Goal: Task Accomplishment & Management: Use online tool/utility

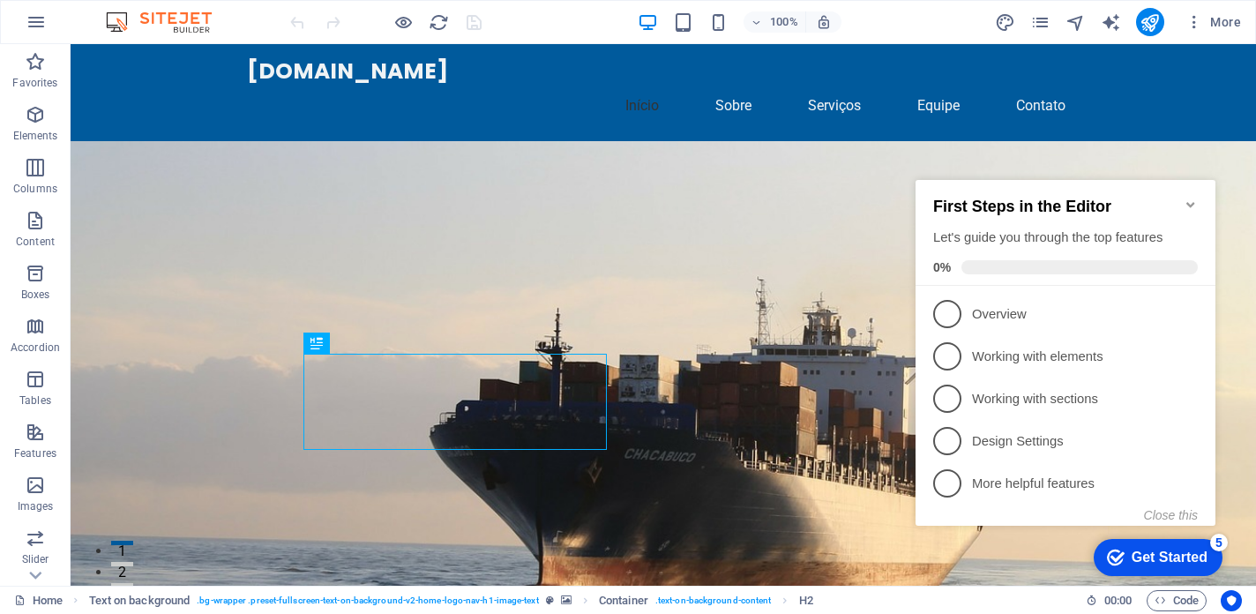
click at [1192, 559] on div "Get Started" at bounding box center [1169, 557] width 76 height 16
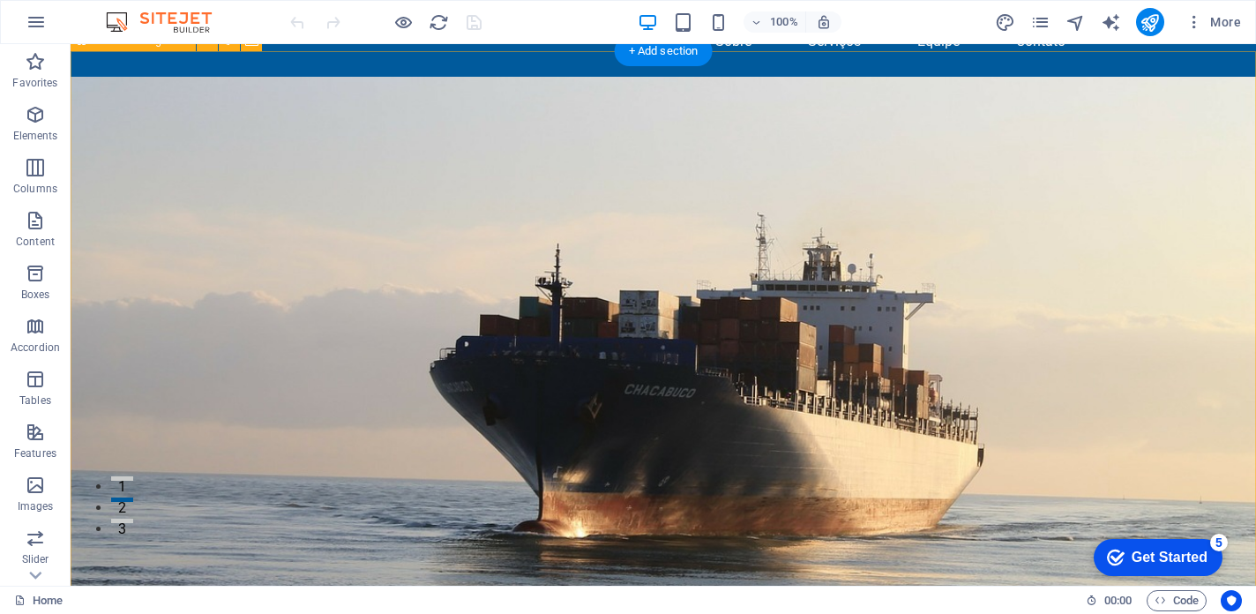
scroll to position [63, 0]
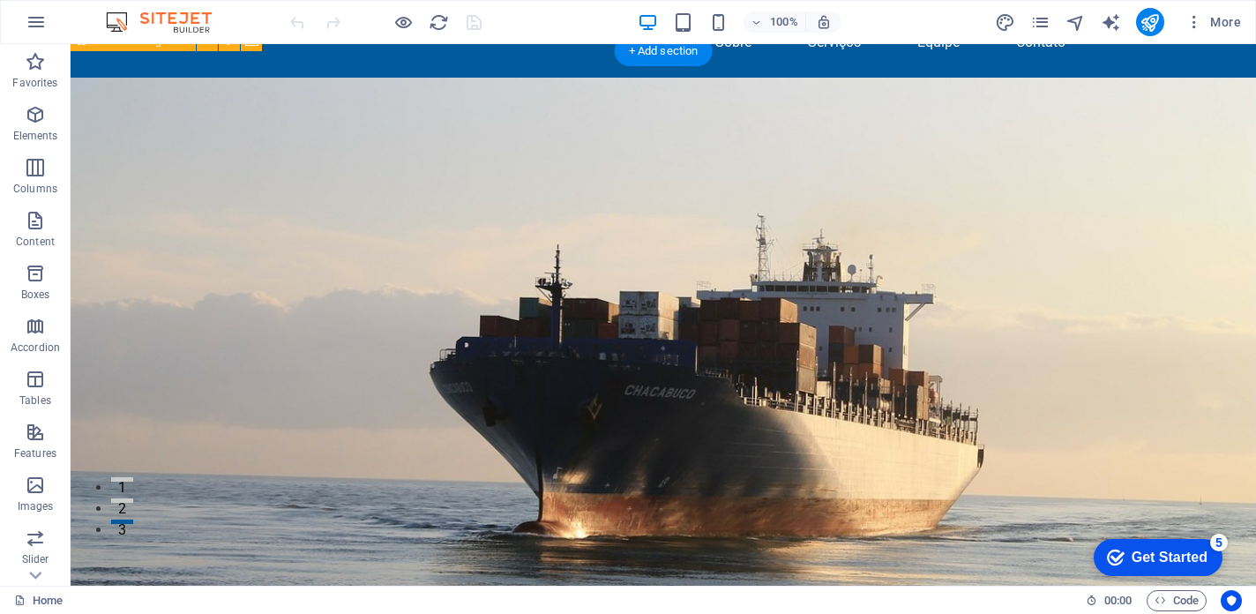
click at [935, 318] on figure at bounding box center [663, 369] width 1185 height 582
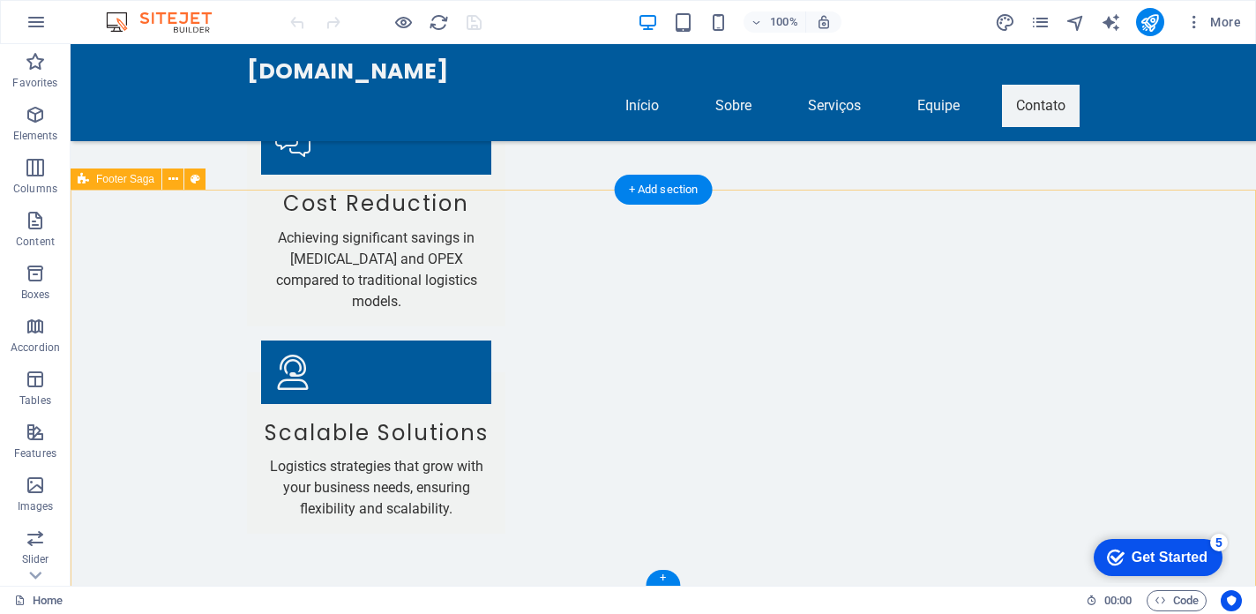
scroll to position [3760, 0]
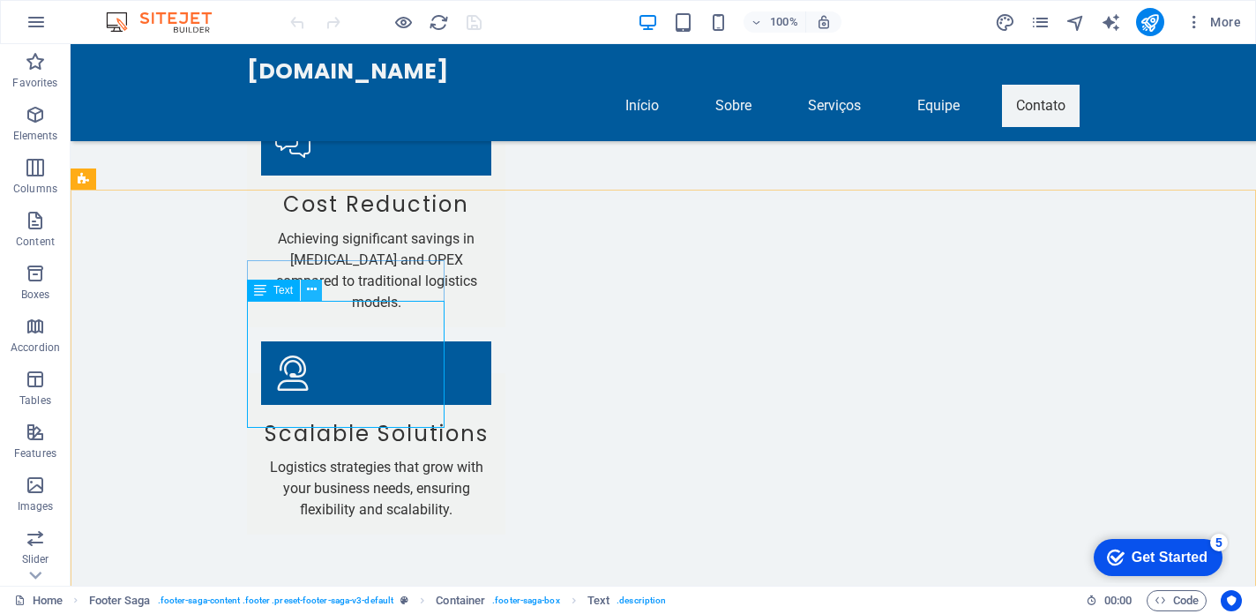
click at [312, 288] on icon at bounding box center [312, 289] width 10 height 19
click at [310, 289] on icon at bounding box center [312, 289] width 10 height 19
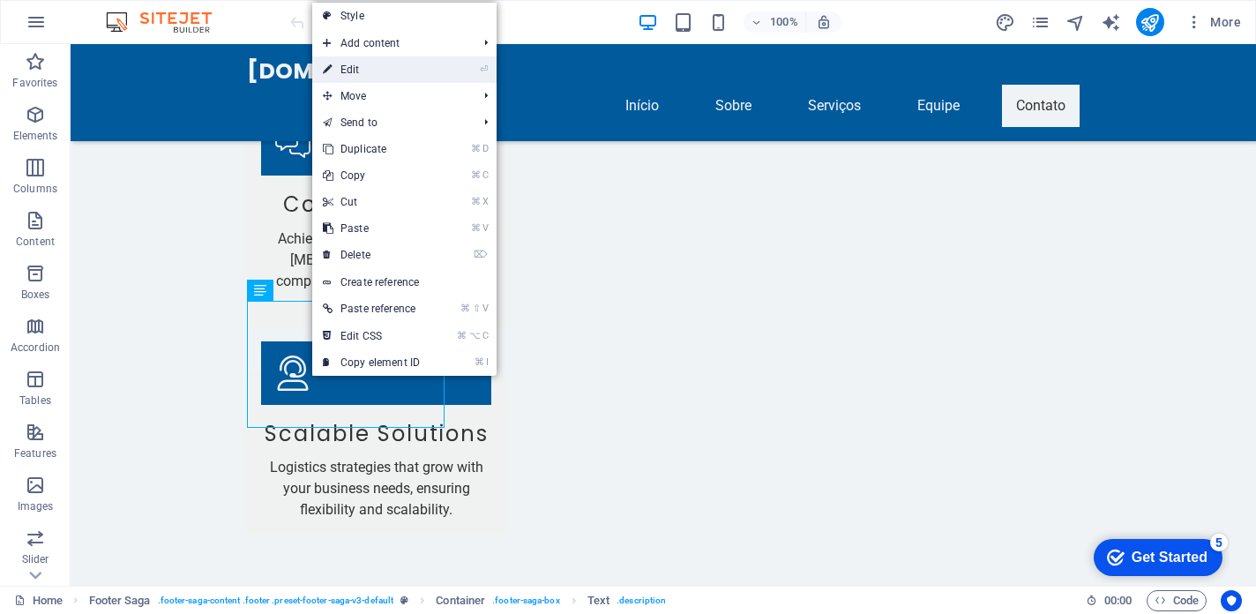
click at [418, 70] on link "⏎ Edit" at bounding box center [371, 69] width 118 height 26
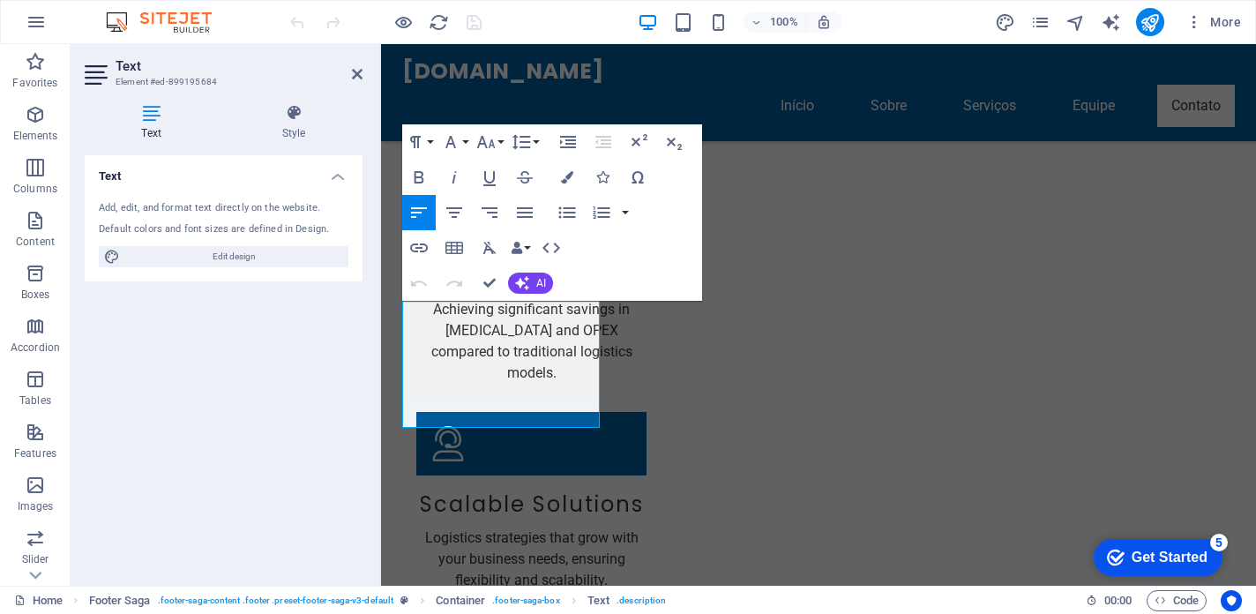
click at [153, 114] on icon at bounding box center [151, 113] width 133 height 18
click at [519, 282] on icon "button" at bounding box center [522, 283] width 14 height 14
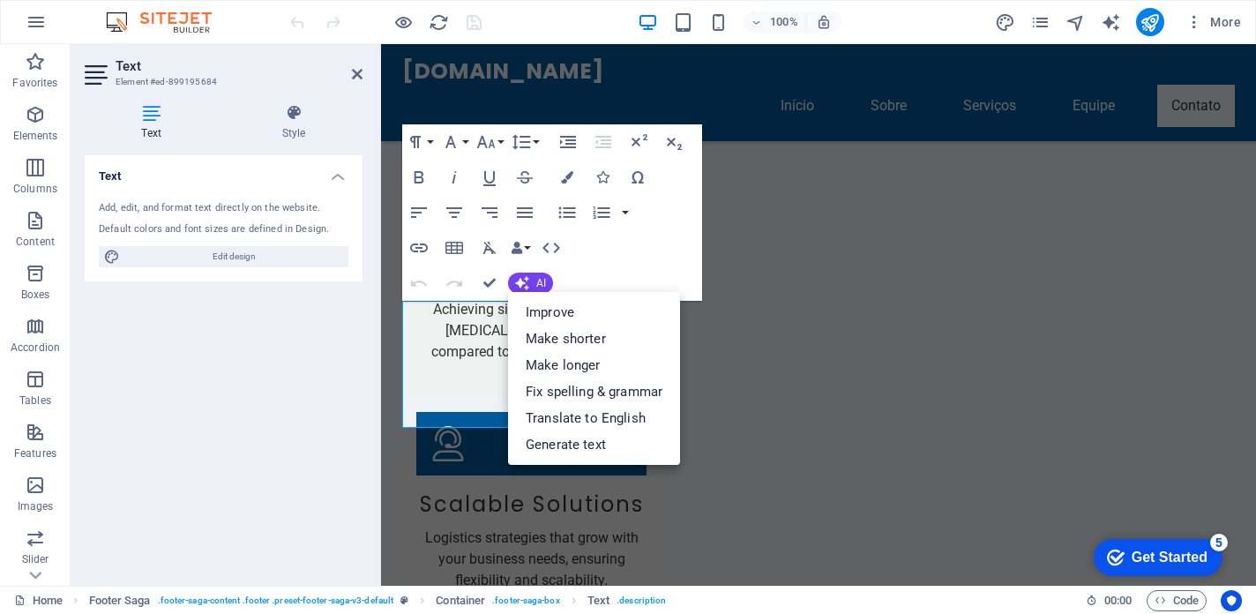
click at [660, 237] on div "Paragraph Format Normal Heading 1 Heading 2 Heading 3 Heading 4 Heading 5 Headi…" at bounding box center [552, 212] width 300 height 176
click at [625, 212] on button "button" at bounding box center [625, 212] width 14 height 35
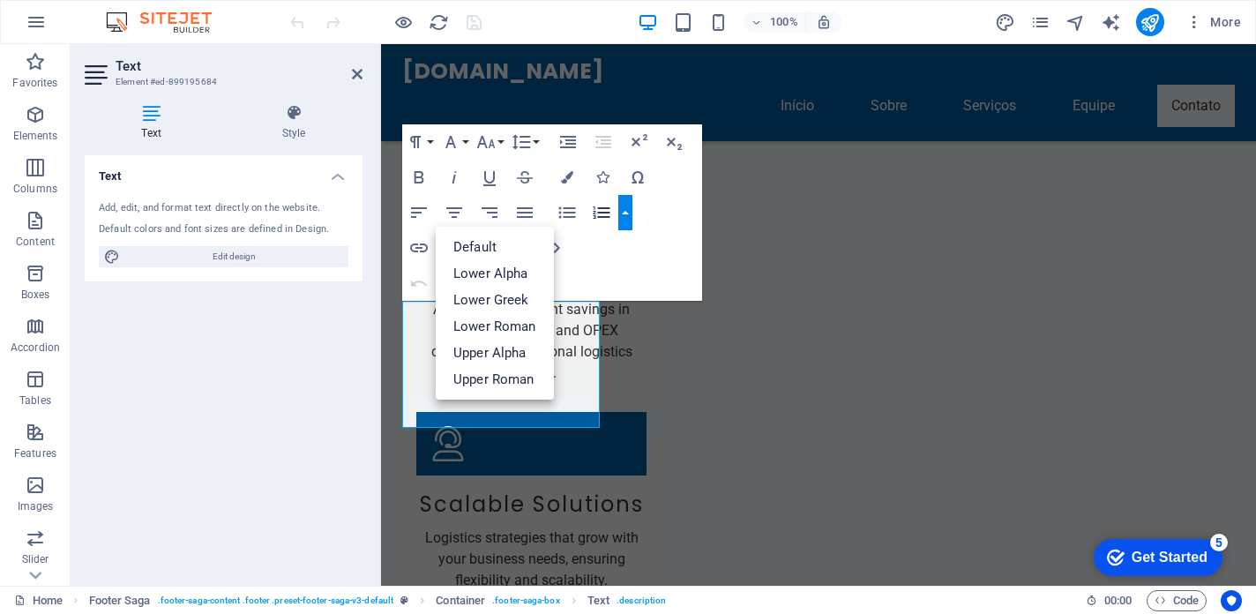
click at [626, 212] on button "button" at bounding box center [625, 212] width 14 height 35
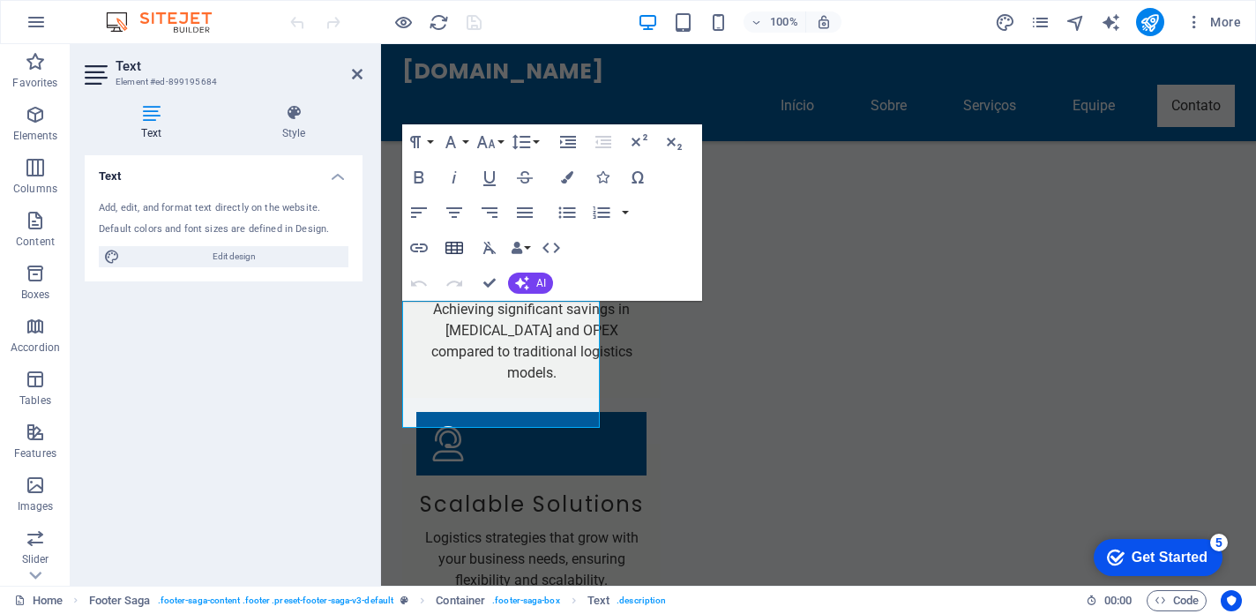
click at [453, 244] on icon "button" at bounding box center [454, 247] width 21 height 21
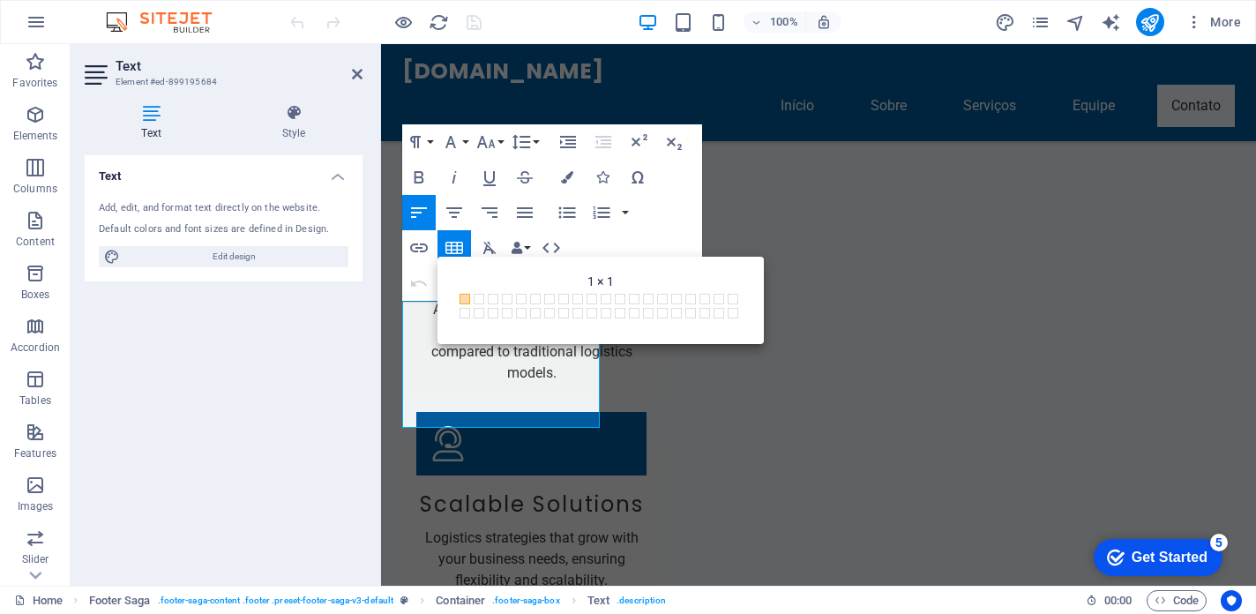
click at [459, 294] on span at bounding box center [464, 299] width 11 height 11
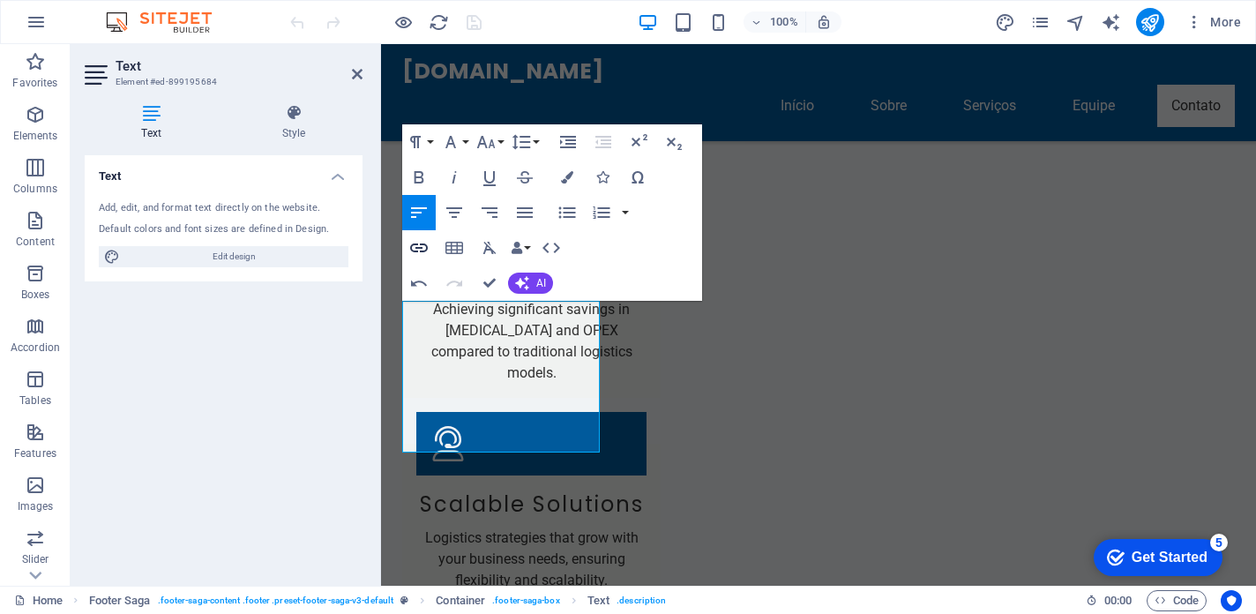
click at [421, 249] on icon "button" at bounding box center [418, 247] width 21 height 21
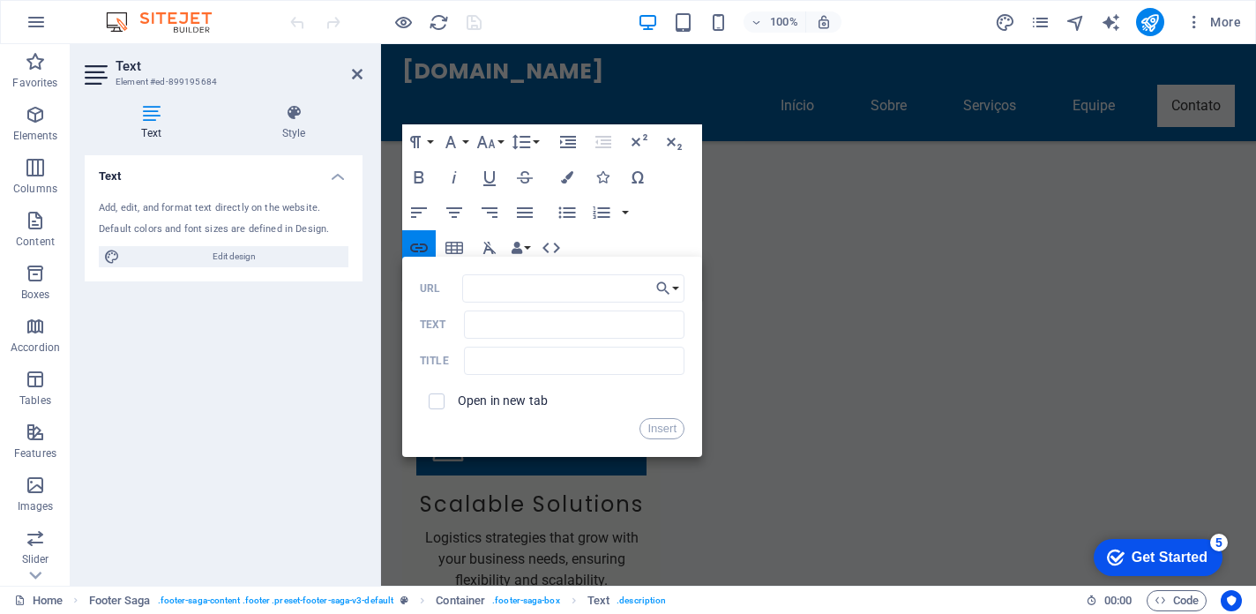
click at [421, 247] on icon "button" at bounding box center [419, 247] width 18 height 9
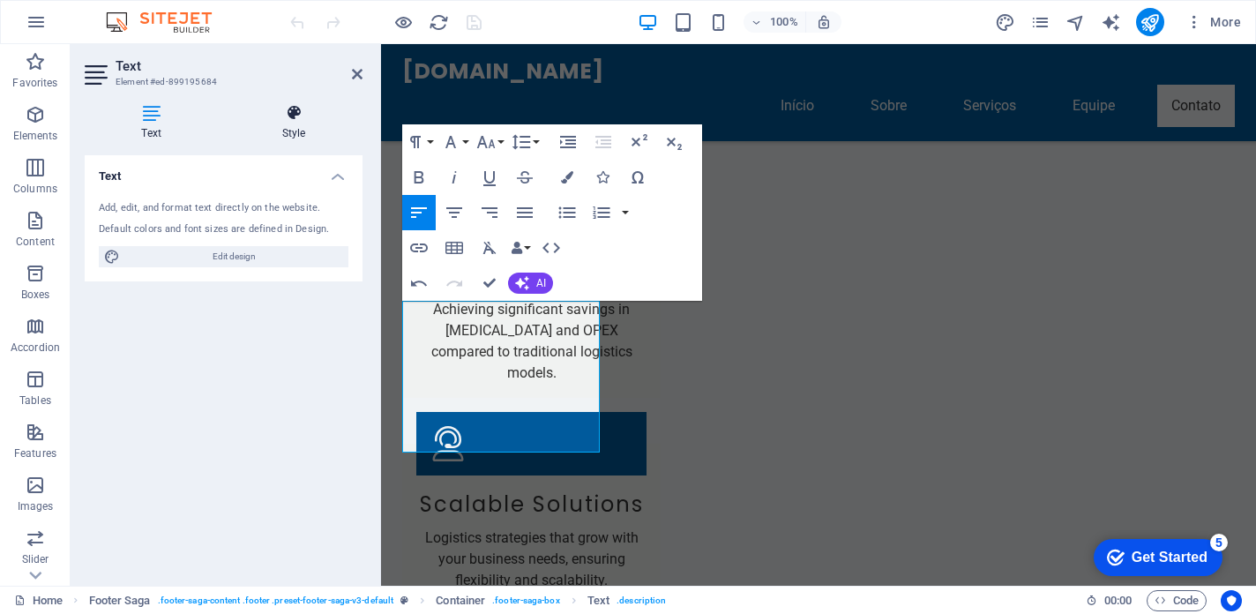
click at [300, 116] on icon at bounding box center [294, 113] width 138 height 18
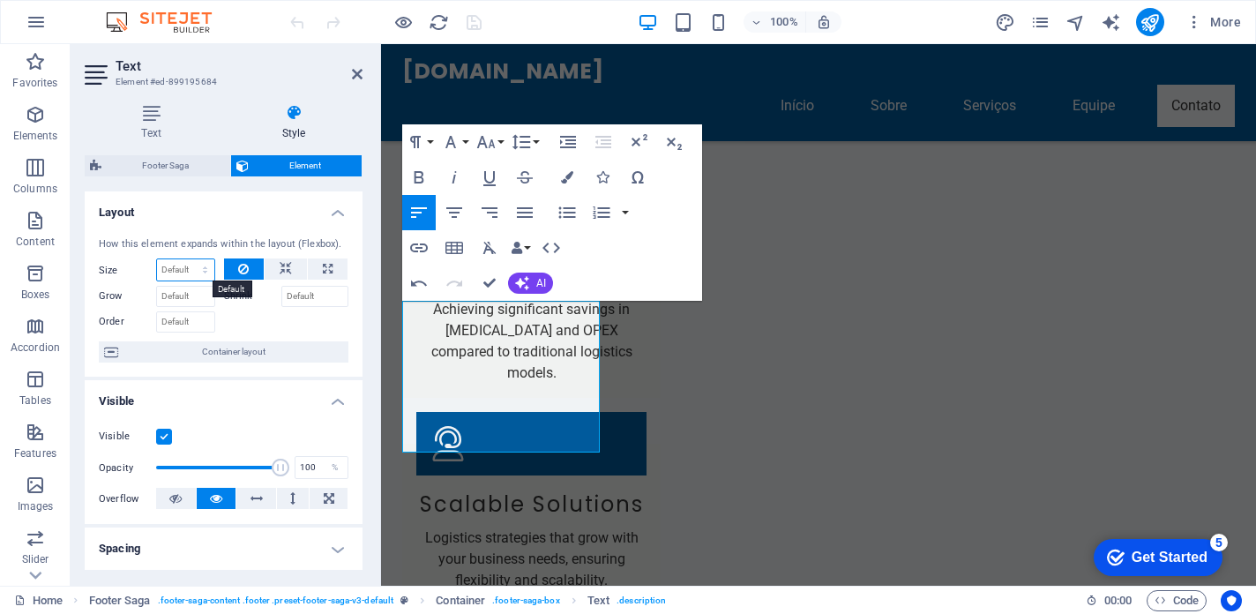
click at [174, 268] on select "Default auto px % 1/1 1/2 1/3 1/4 1/5 1/6 1/7 1/8 1/9 1/10" at bounding box center [185, 269] width 57 height 21
click at [573, 180] on button "Colors" at bounding box center [567, 177] width 34 height 35
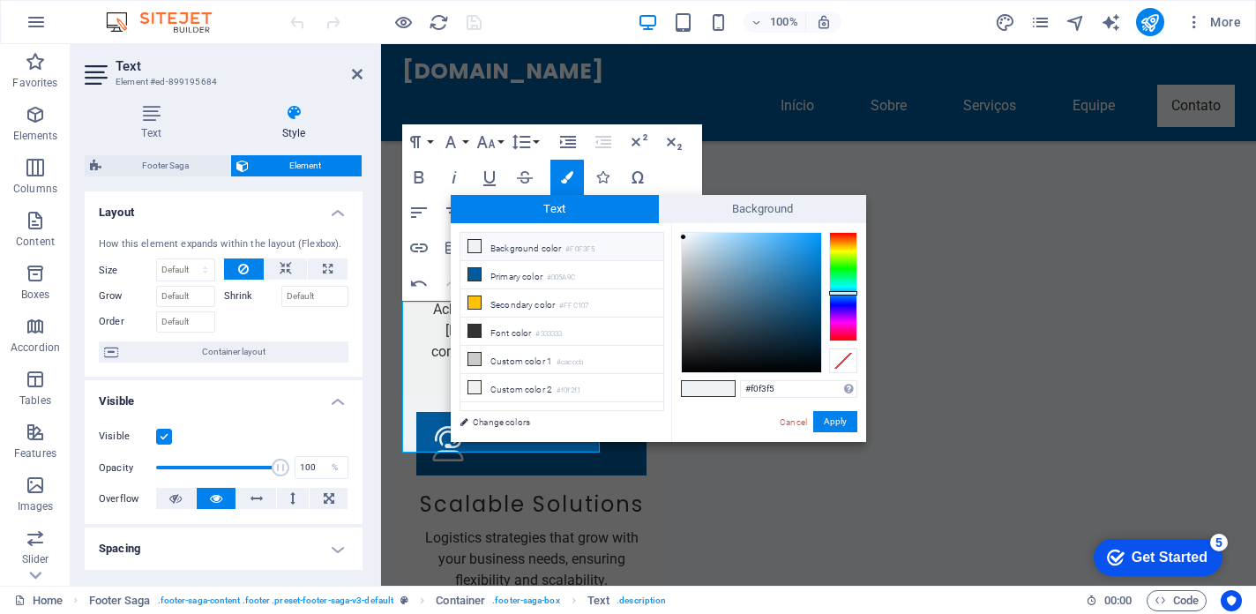
click at [481, 242] on li "Background color #F0F3F5" at bounding box center [561, 247] width 203 height 28
type input "#1e303c"
click at [750, 339] on div at bounding box center [751, 302] width 139 height 139
click at [837, 420] on button "Apply" at bounding box center [835, 421] width 44 height 21
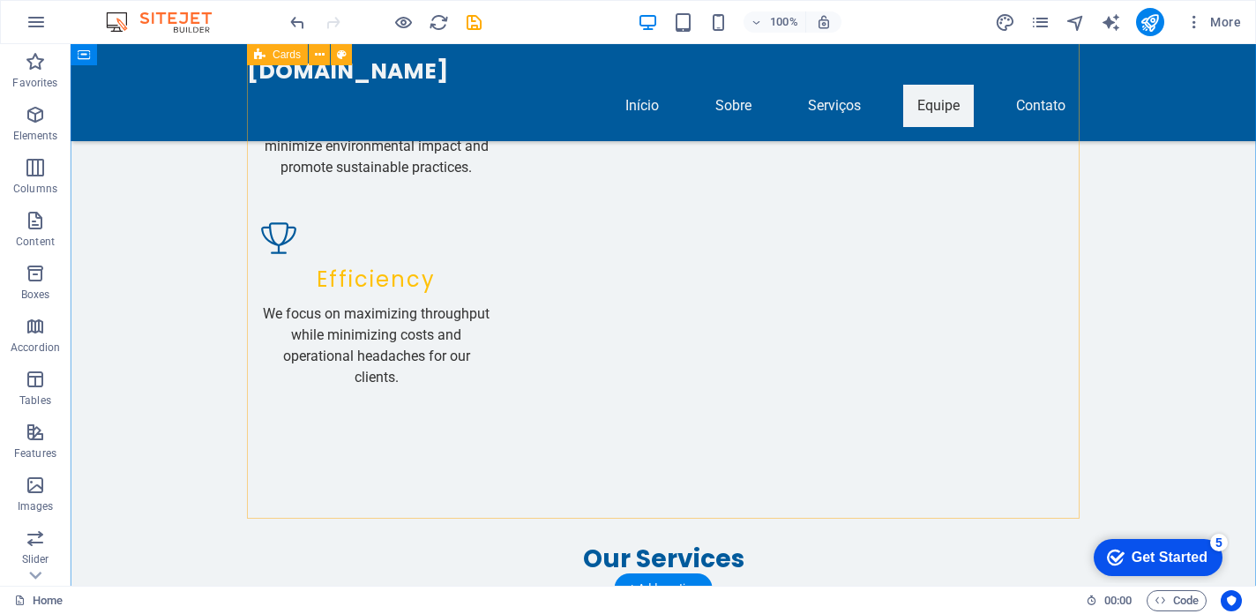
scroll to position [3761, 0]
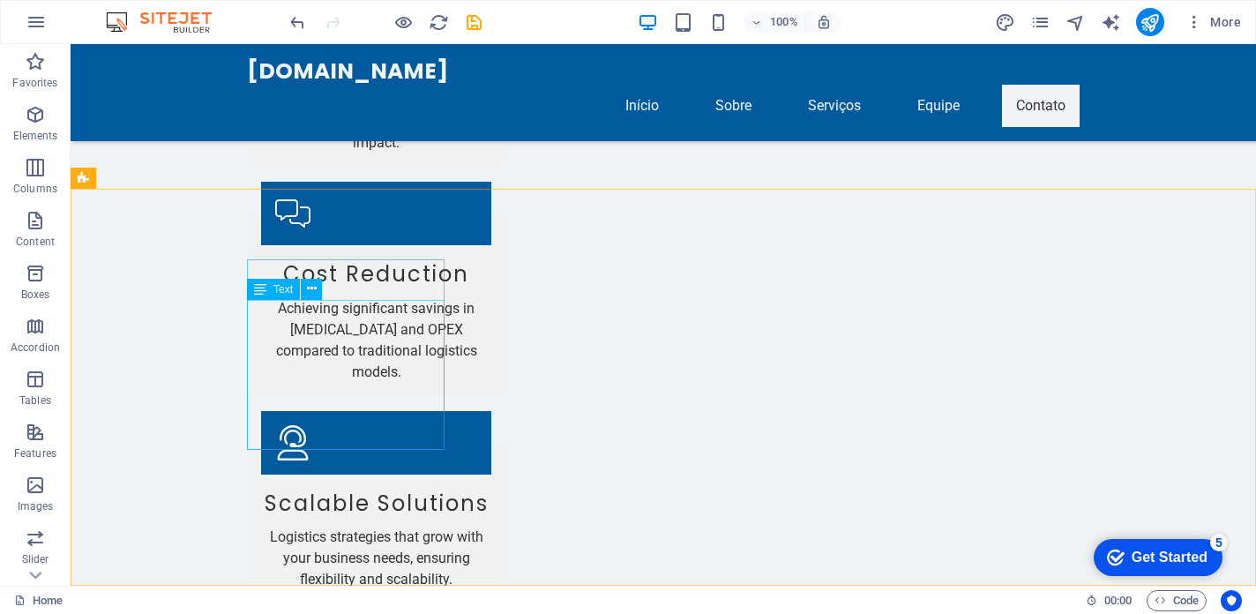
click at [273, 293] on span "Text" at bounding box center [282, 289] width 19 height 11
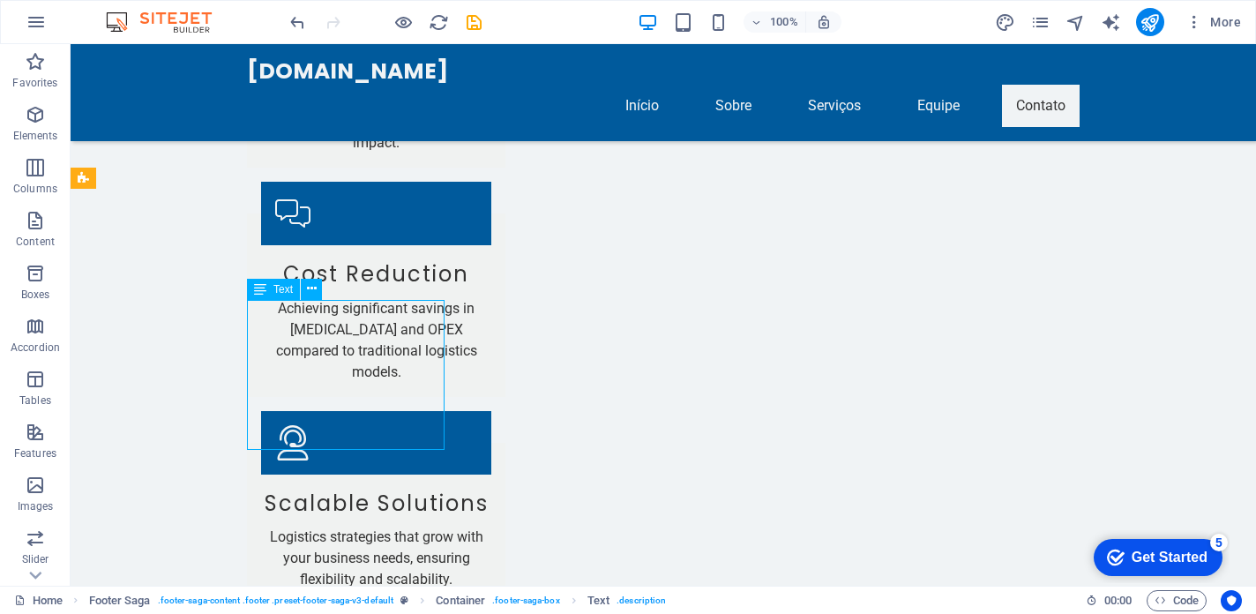
click at [273, 290] on span "Text" at bounding box center [282, 289] width 19 height 11
click at [310, 291] on icon at bounding box center [312, 289] width 10 height 19
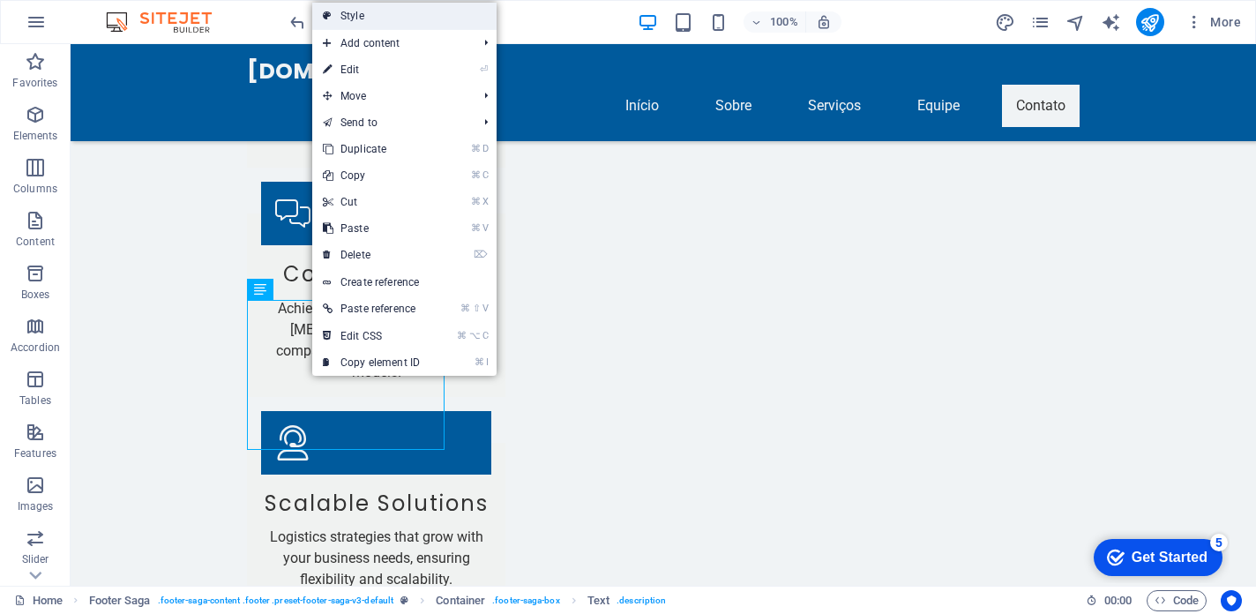
click at [350, 13] on link "Style" at bounding box center [404, 16] width 184 height 26
select select "rem"
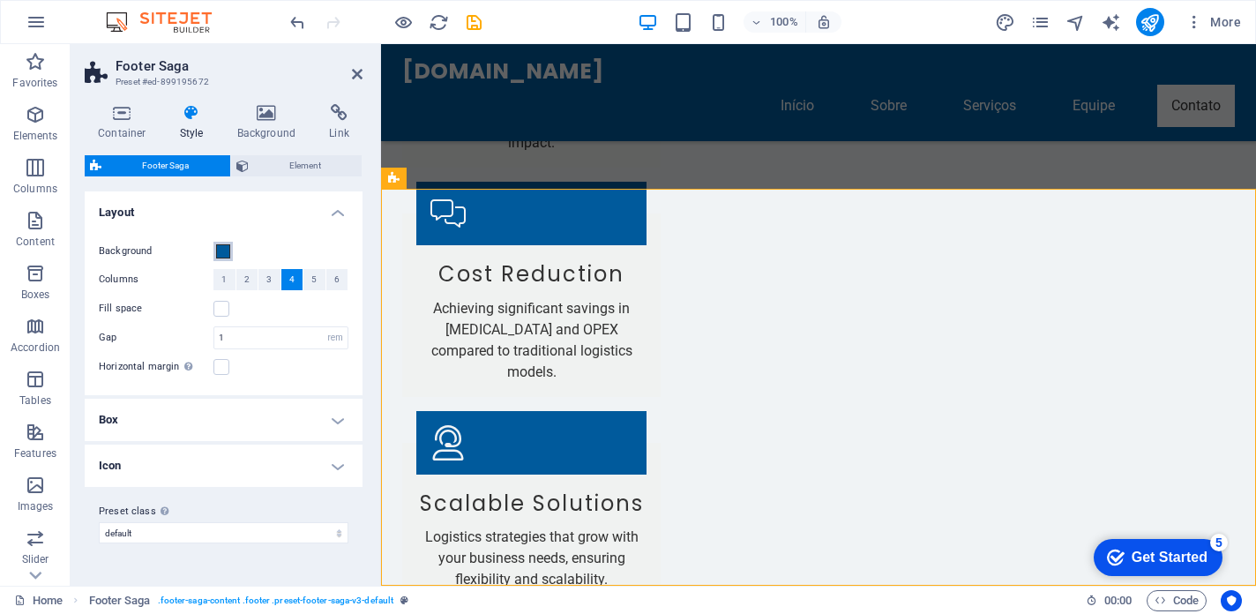
click at [224, 252] on span at bounding box center [223, 251] width 14 height 14
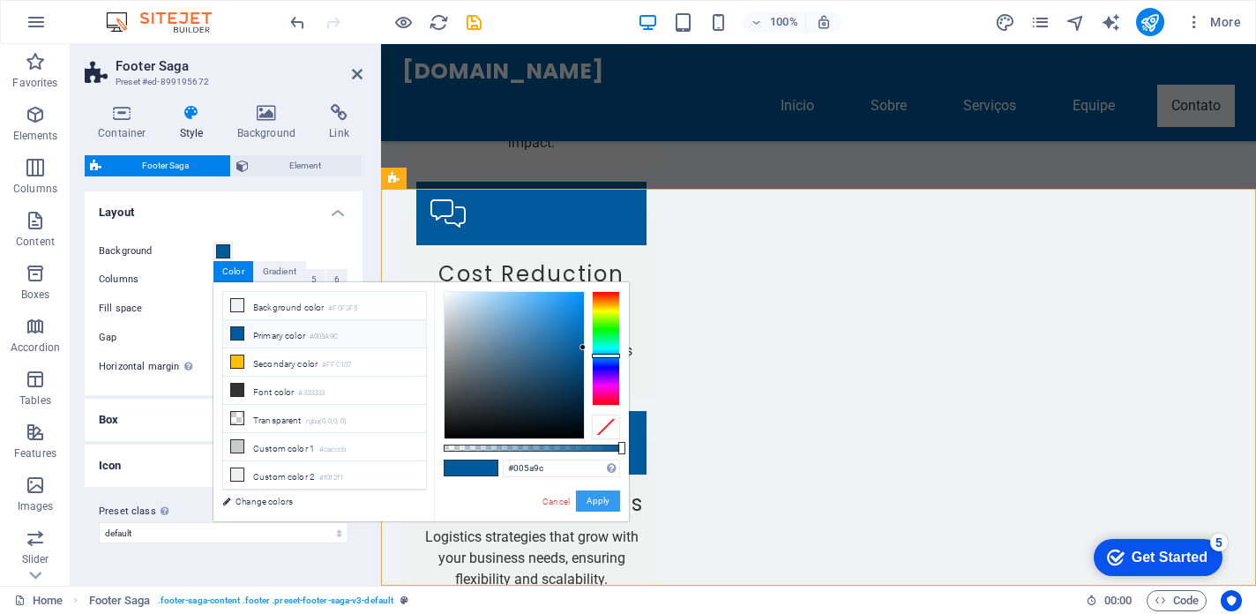
click at [601, 502] on button "Apply" at bounding box center [598, 500] width 44 height 21
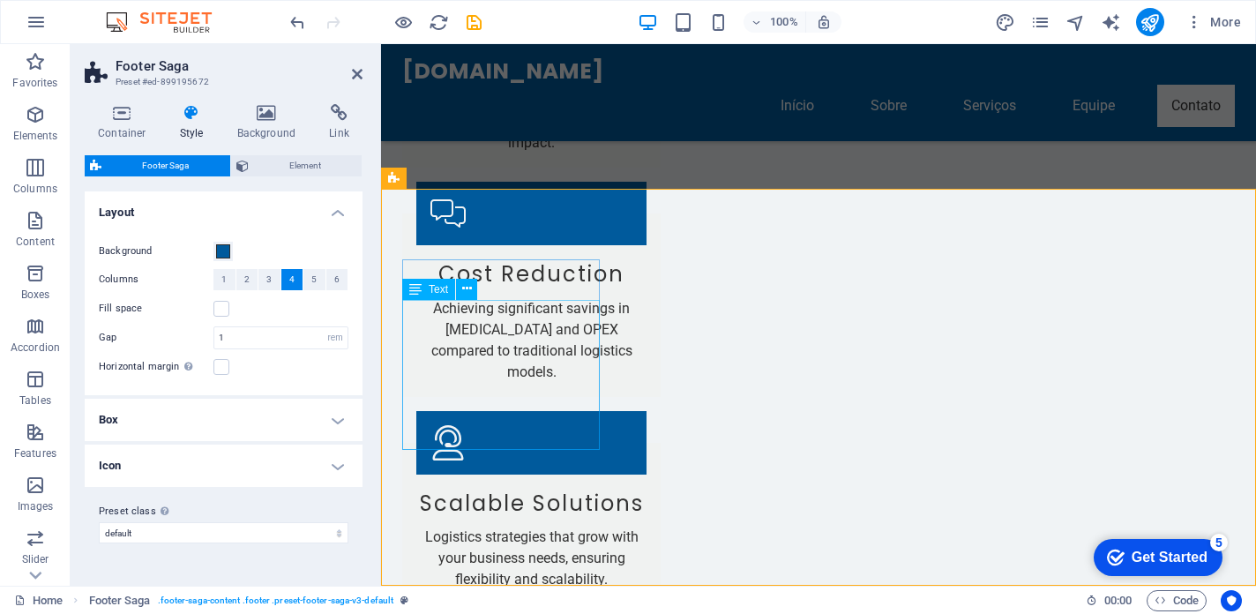
click at [466, 287] on icon at bounding box center [467, 289] width 10 height 19
click at [468, 290] on icon at bounding box center [467, 289] width 10 height 19
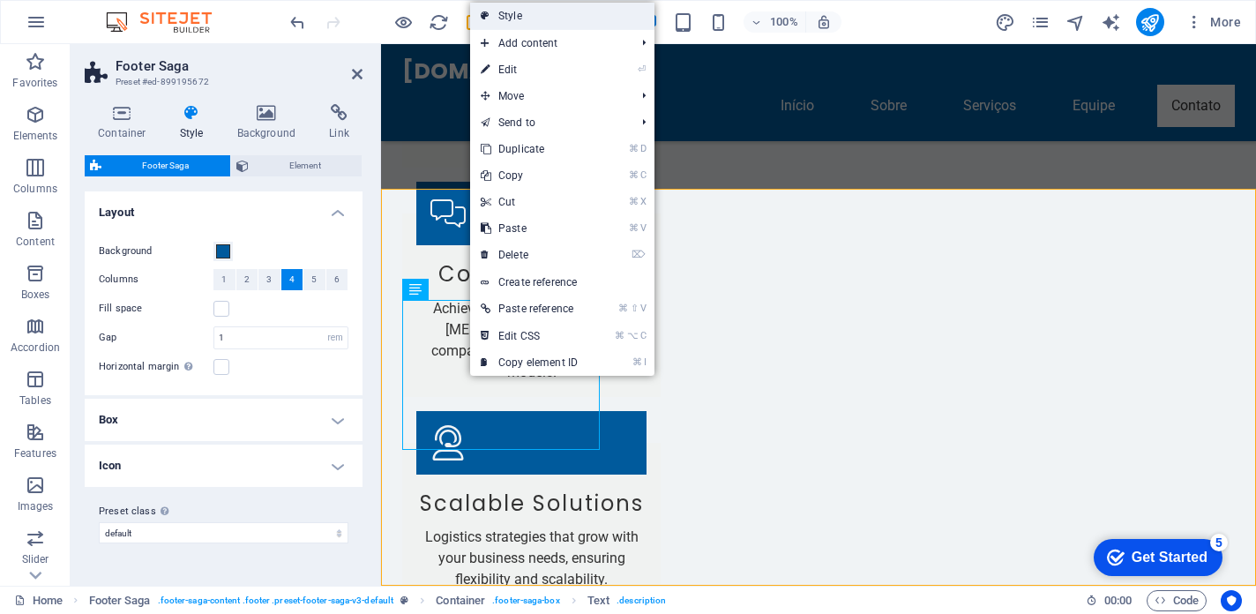
click at [494, 15] on link "Style" at bounding box center [562, 16] width 184 height 26
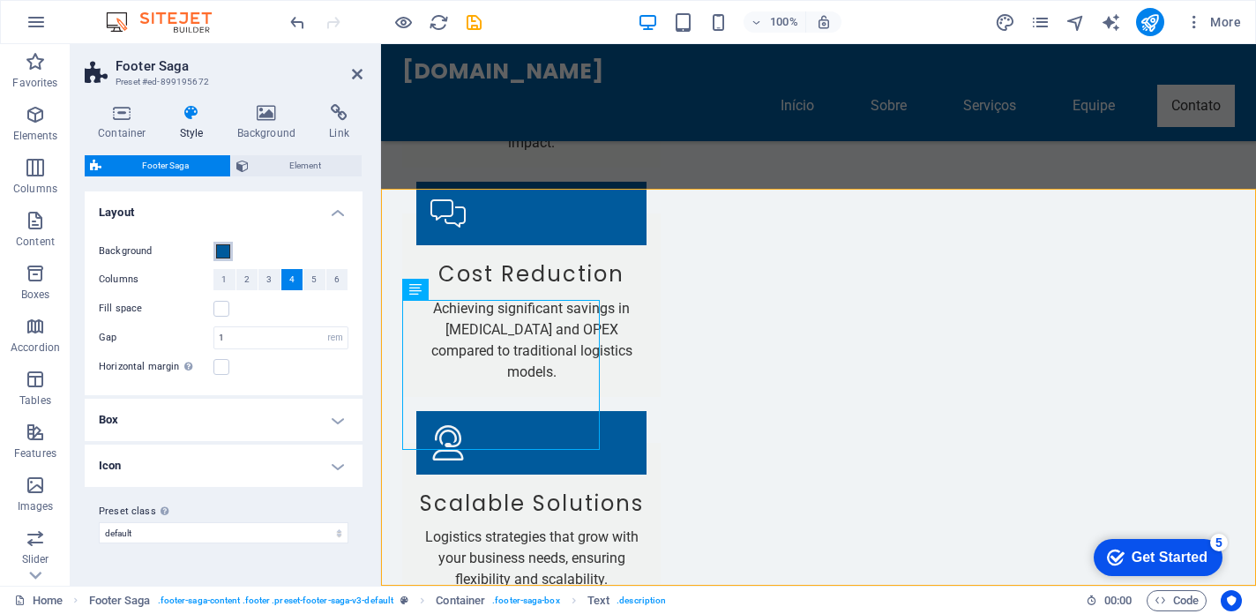
click at [224, 252] on span at bounding box center [223, 251] width 14 height 14
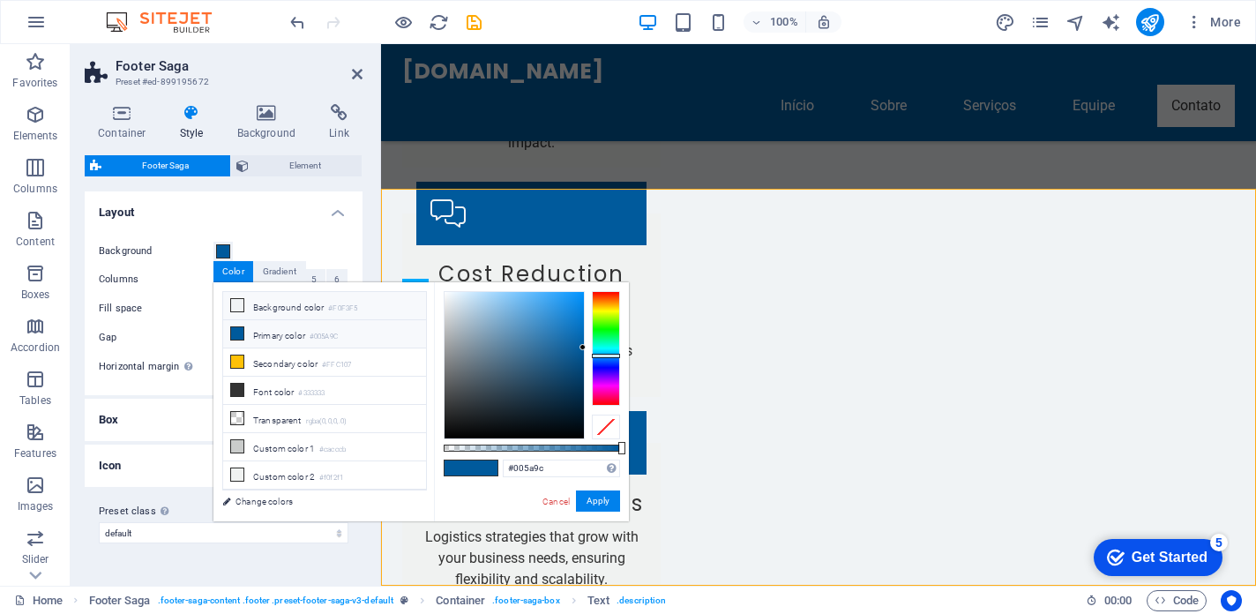
click at [239, 304] on icon at bounding box center [237, 305] width 12 height 12
type input "#f0f3f5"
click at [610, 498] on button "Apply" at bounding box center [598, 500] width 44 height 21
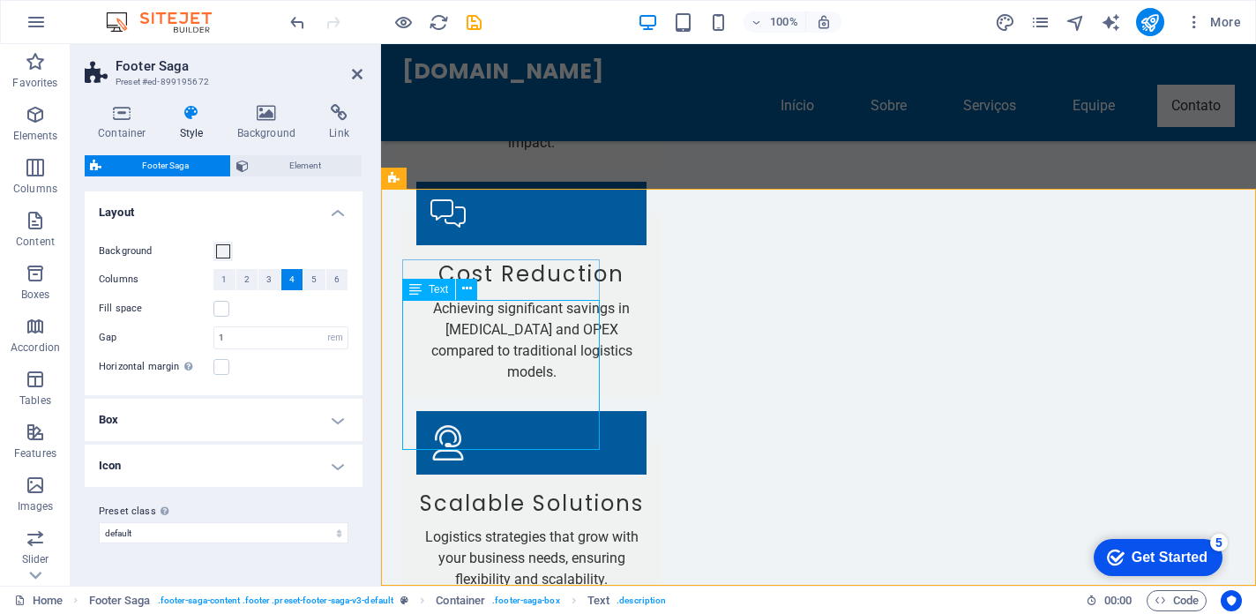
click at [466, 287] on icon at bounding box center [467, 289] width 10 height 19
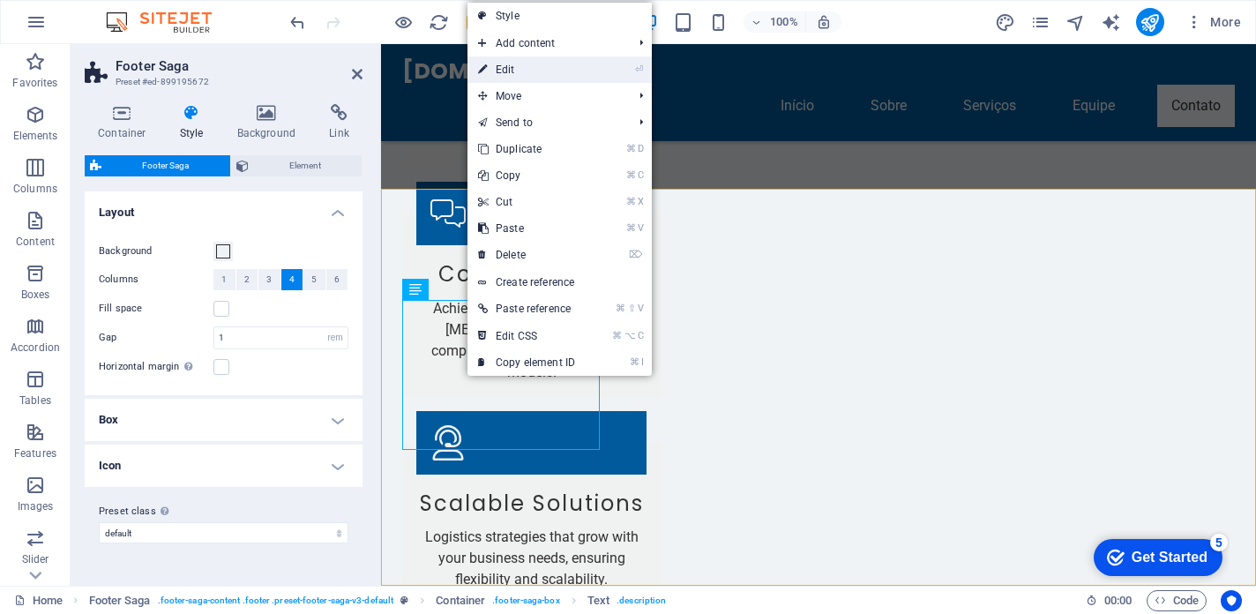
click at [556, 66] on link "⏎ Edit" at bounding box center [526, 69] width 118 height 26
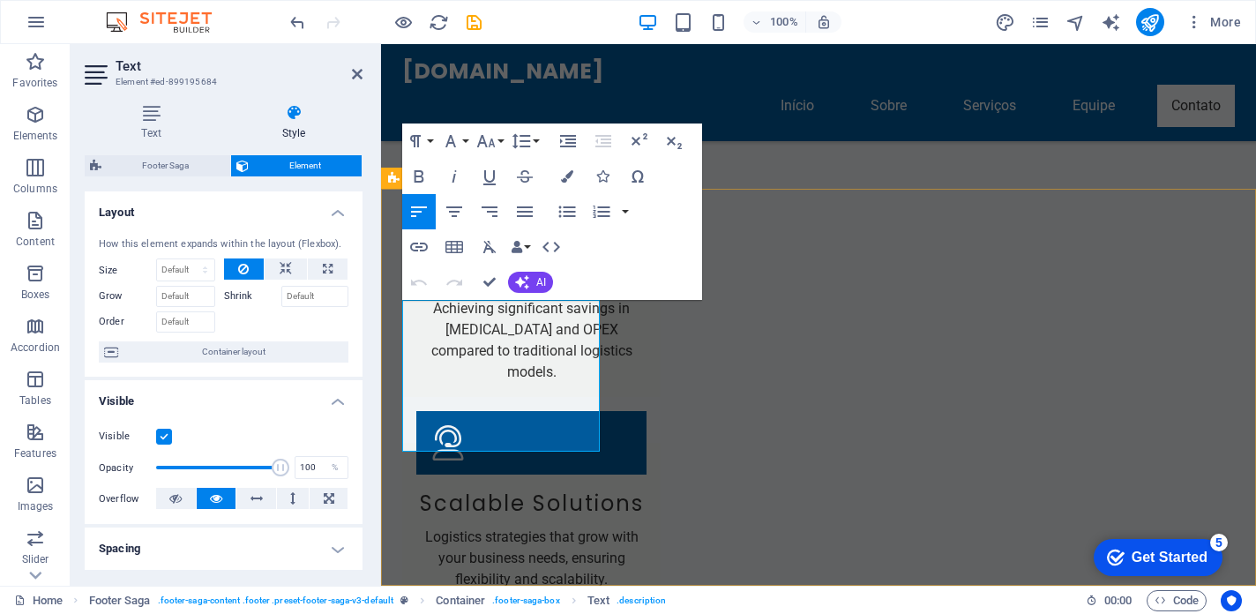
click at [1145, 19] on icon "publish" at bounding box center [1149, 22] width 20 height 20
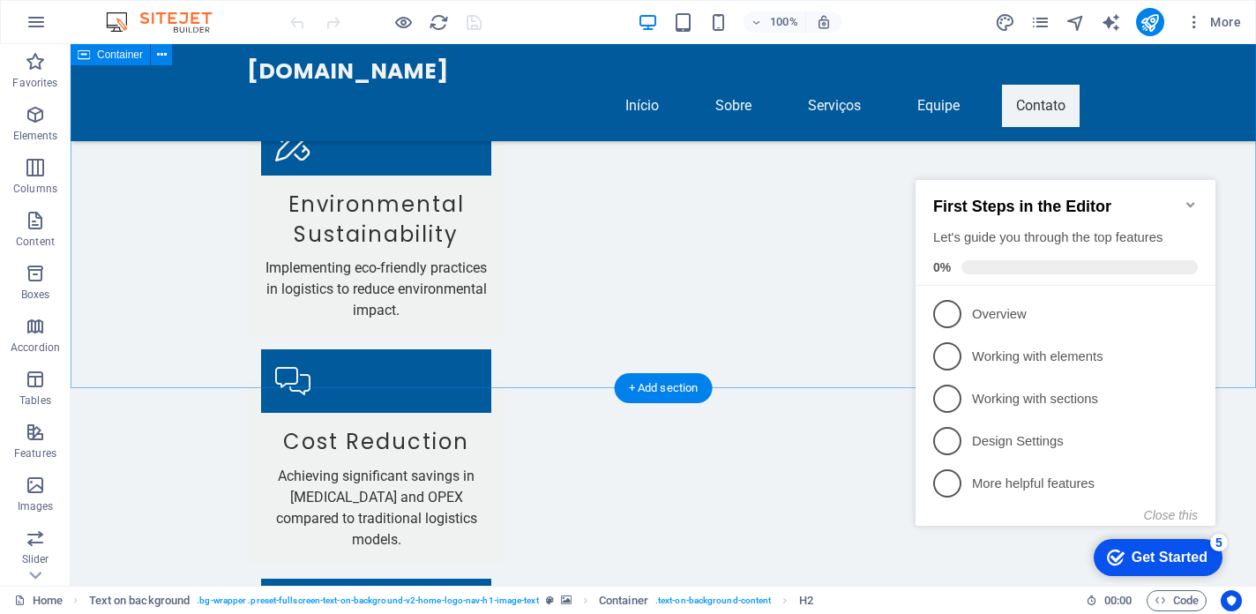
scroll to position [3617, 0]
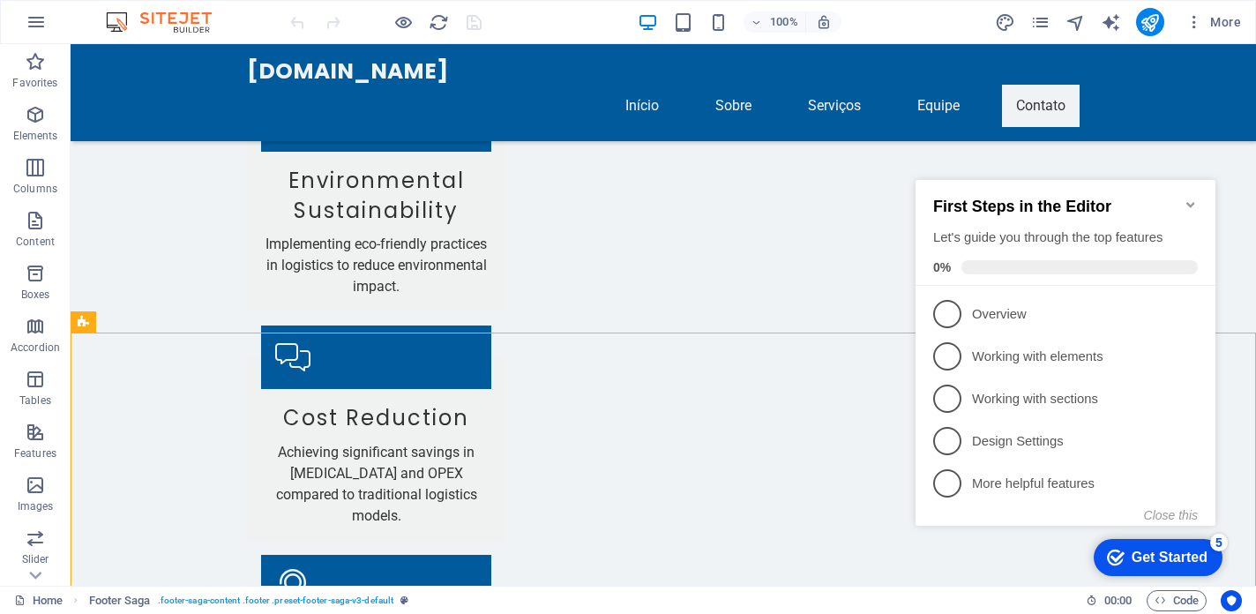
click at [1191, 202] on icon "Minimize checklist" at bounding box center [1190, 204] width 8 height 5
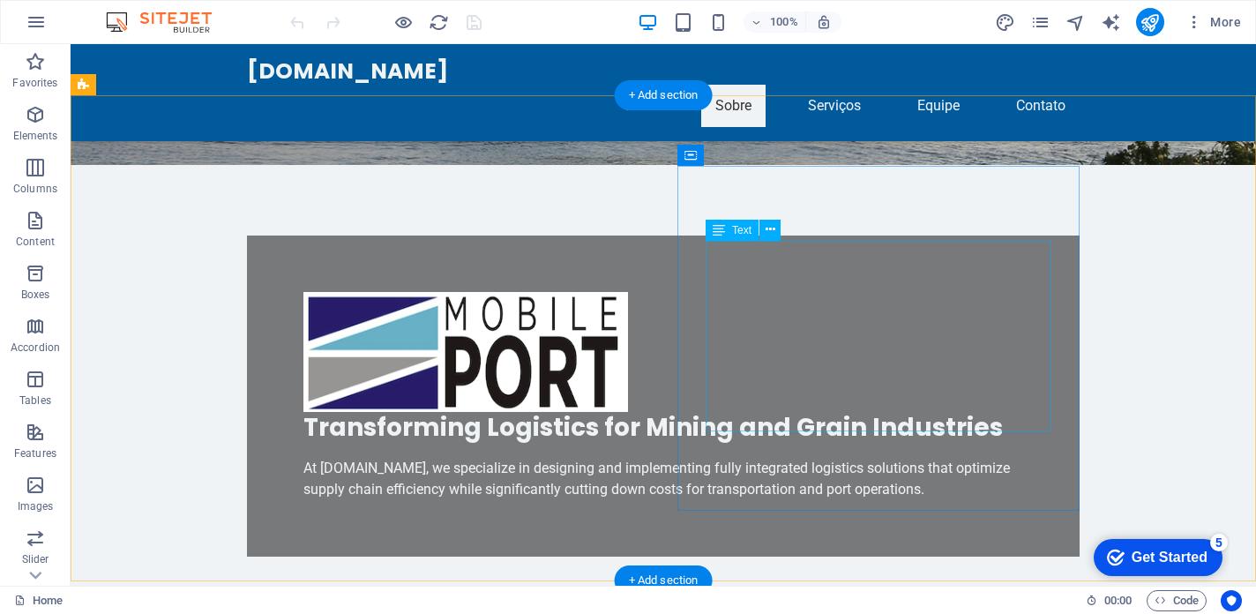
scroll to position [601, 0]
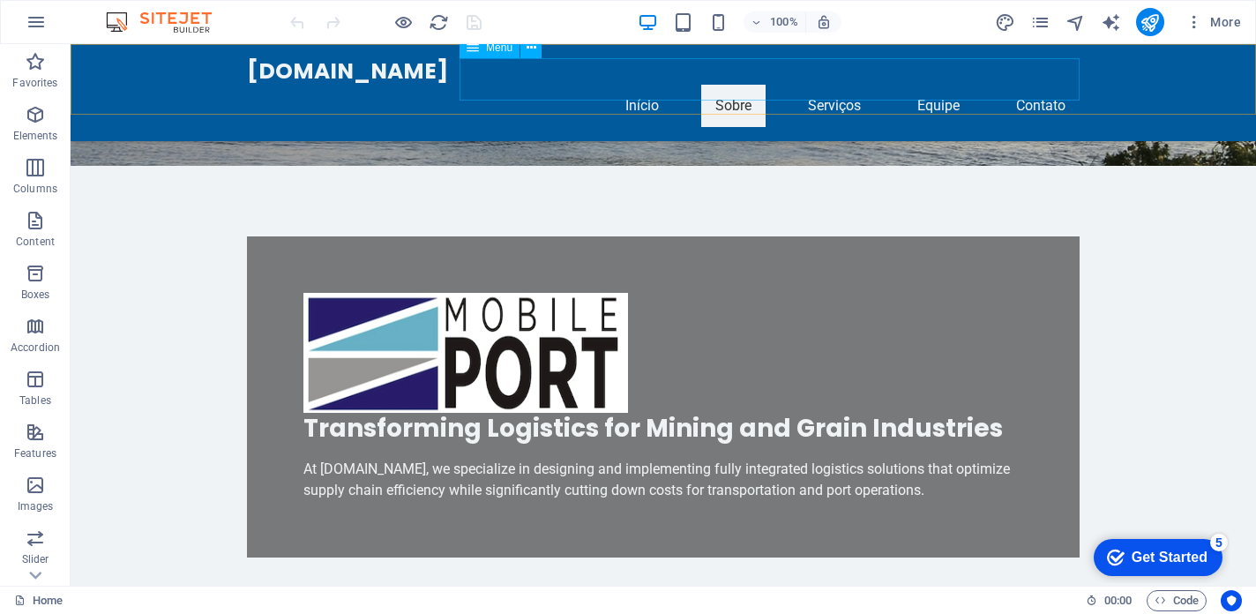
click at [827, 86] on nav "Início Sobre Serviços Equipe Contato" at bounding box center [663, 106] width 832 height 42
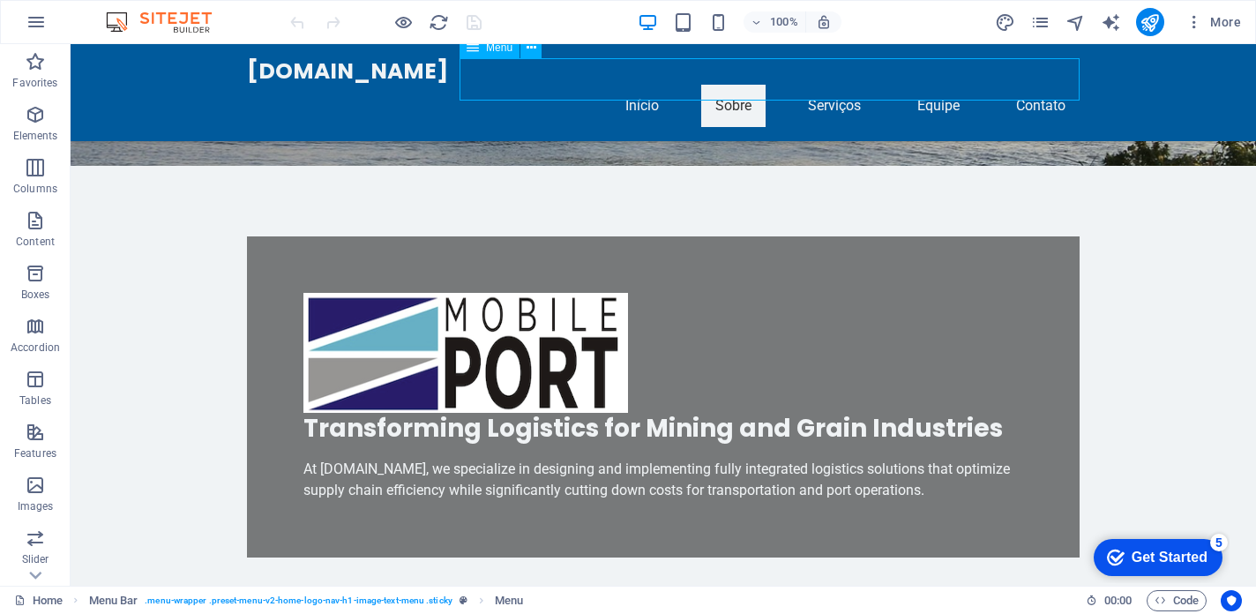
click at [826, 85] on nav "Início Sobre Serviços Equipe Contato" at bounding box center [663, 106] width 832 height 42
click at [935, 85] on nav "Início Sobre Serviços Equipe Contato" at bounding box center [663, 106] width 832 height 42
click at [934, 85] on nav "Início Sobre Serviços Equipe Contato" at bounding box center [663, 106] width 832 height 42
click at [839, 85] on nav "Início Sobre Serviços Equipe Contato" at bounding box center [663, 106] width 832 height 42
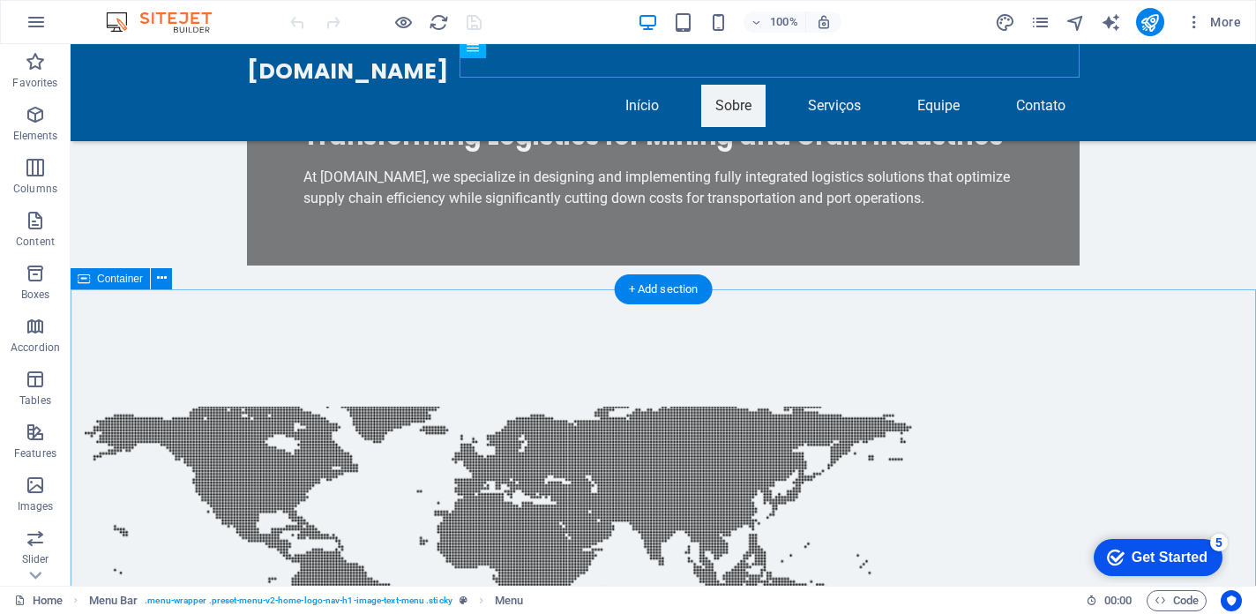
scroll to position [903, 0]
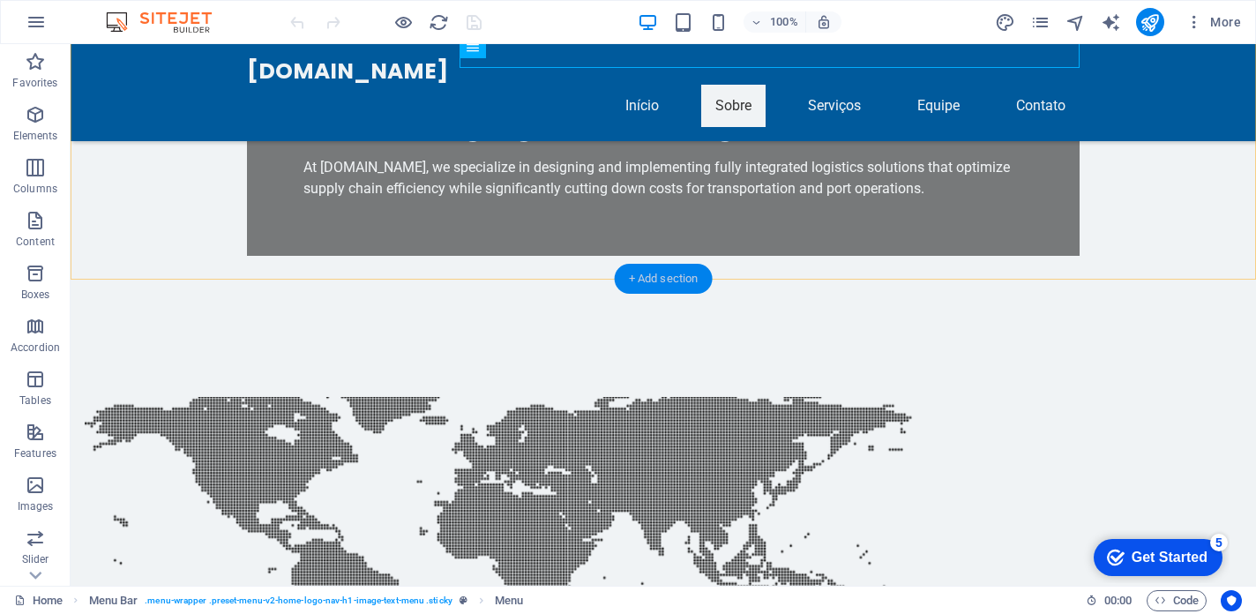
drag, startPoint x: 656, startPoint y: 280, endPoint x: 281, endPoint y: 235, distance: 377.3
click at [656, 280] on div "+ Add section" at bounding box center [664, 279] width 98 height 30
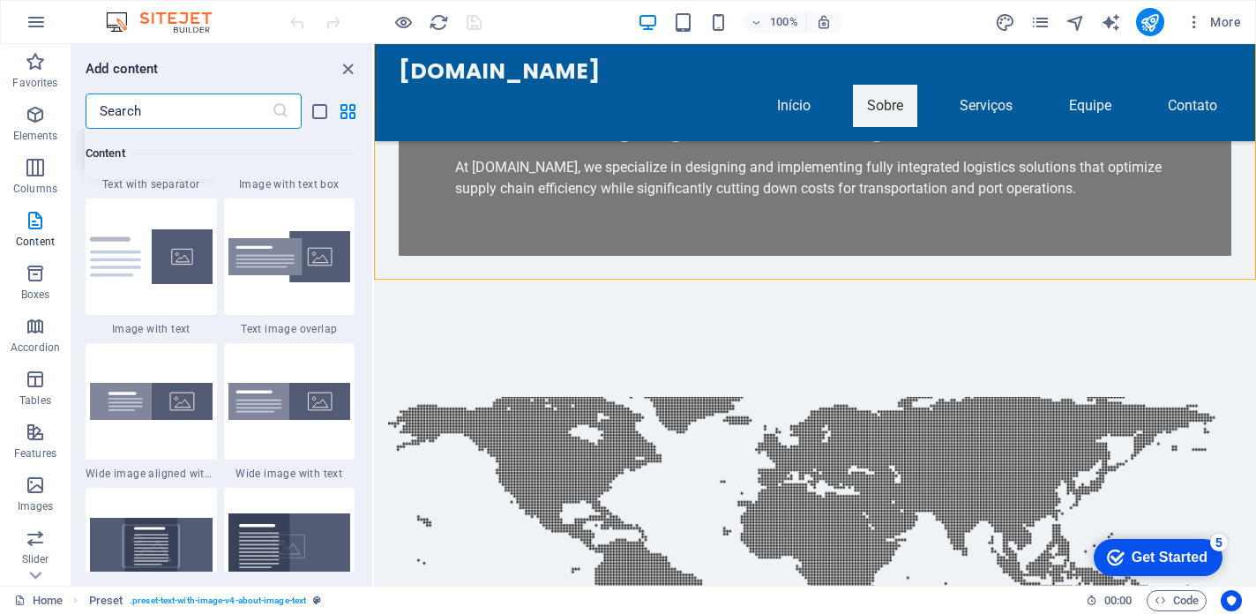
scroll to position [3352, 0]
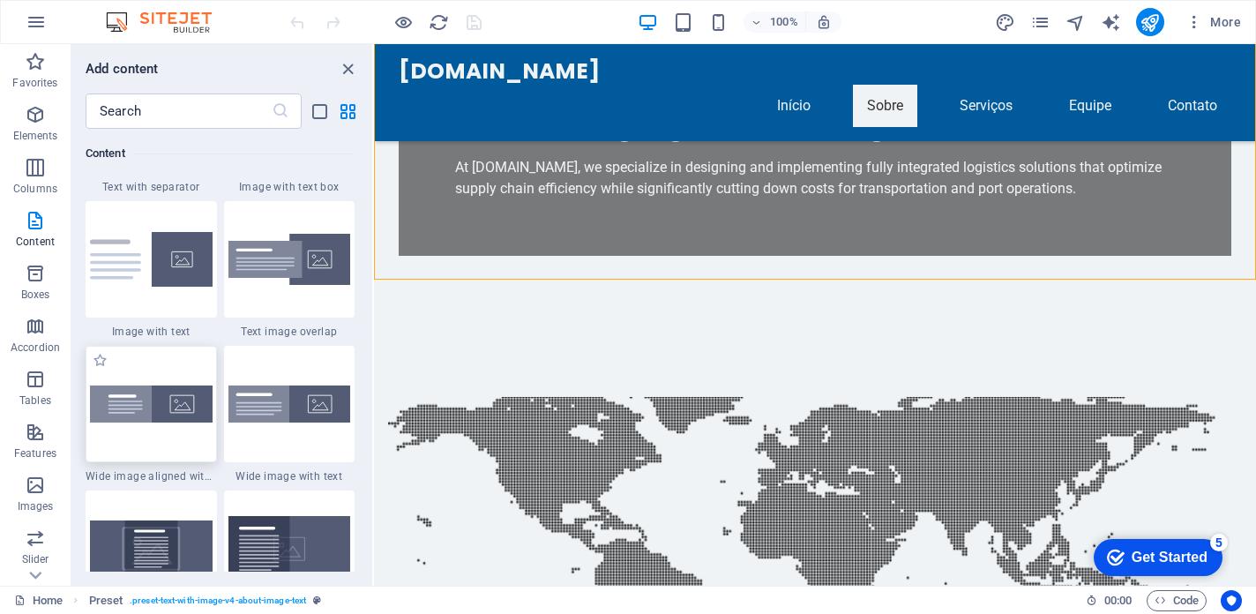
click at [166, 399] on img at bounding box center [151, 403] width 123 height 37
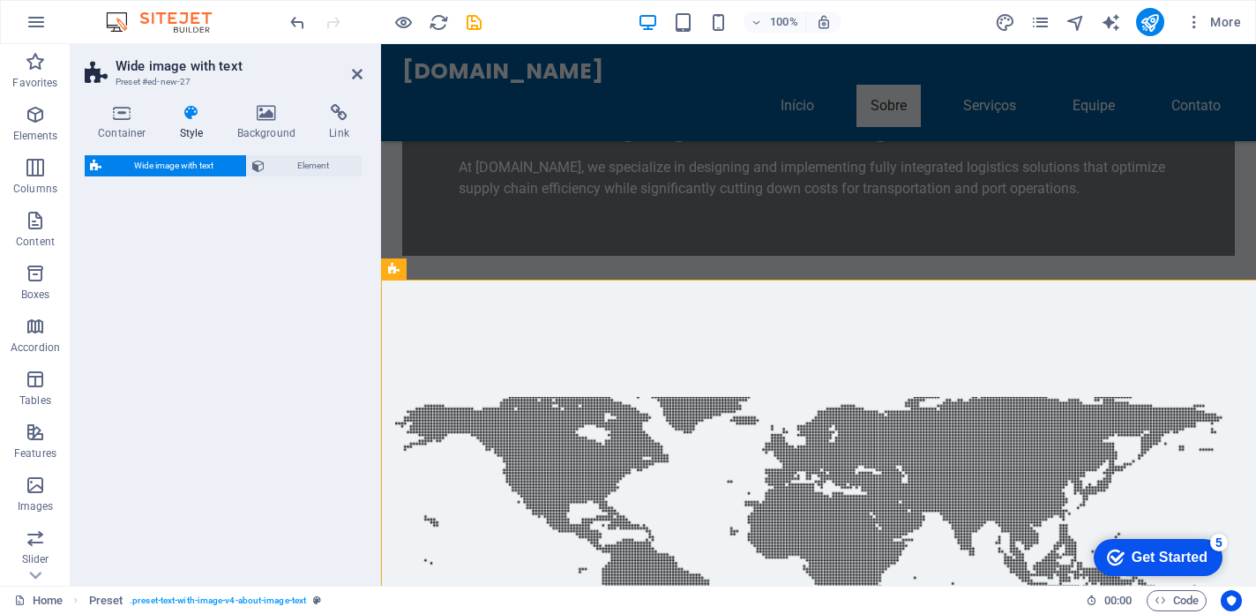
select select "%"
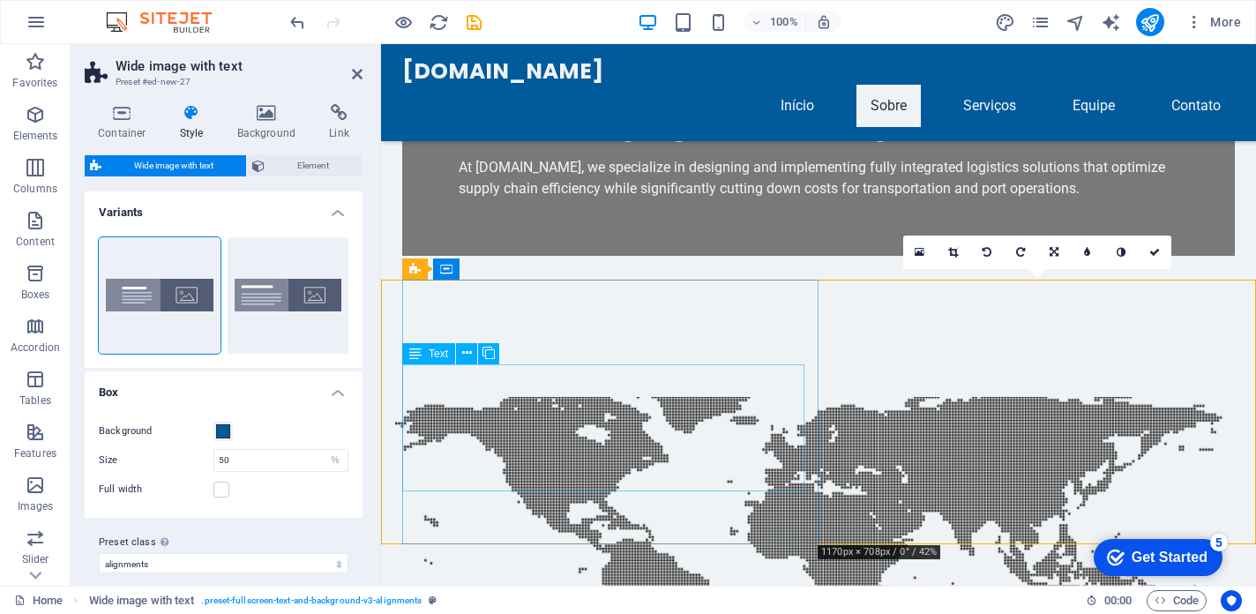
click at [466, 355] on icon at bounding box center [467, 353] width 10 height 19
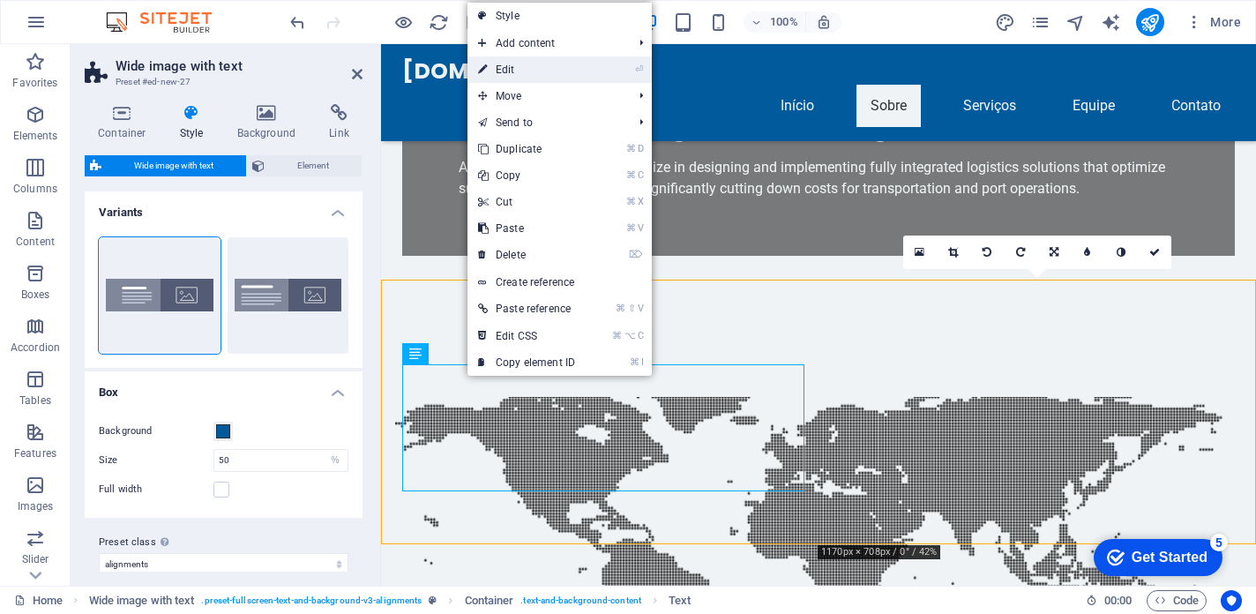
click at [572, 69] on link "⏎ Edit" at bounding box center [526, 69] width 118 height 26
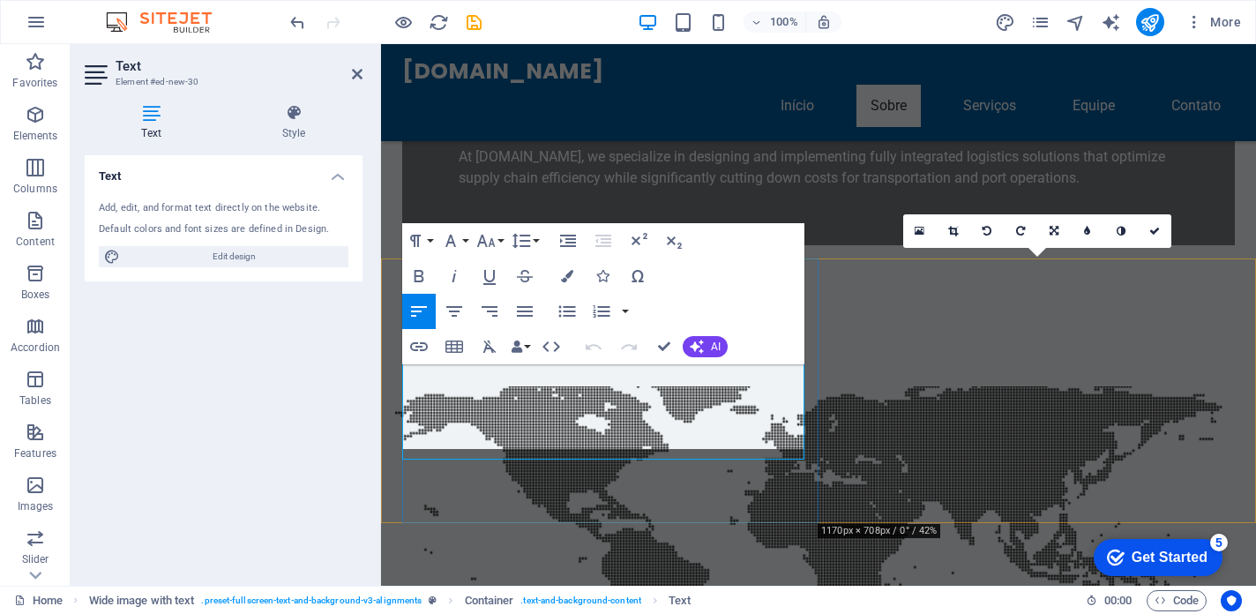
scroll to position [924, 0]
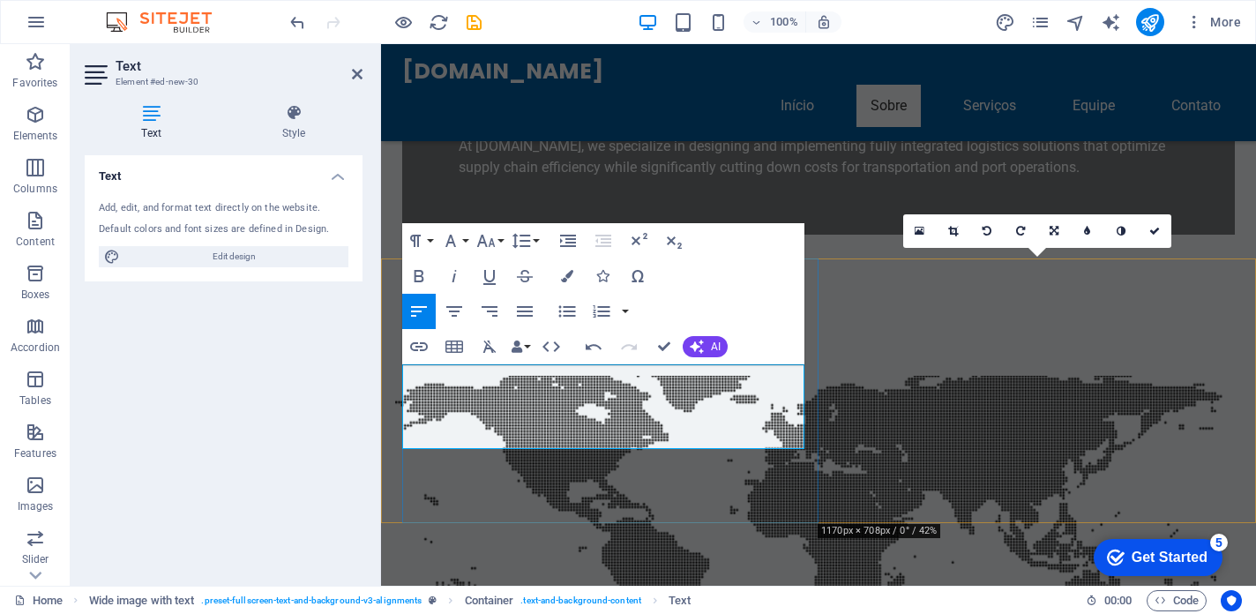
drag, startPoint x: 655, startPoint y: 441, endPoint x: 466, endPoint y: 380, distance: 198.3
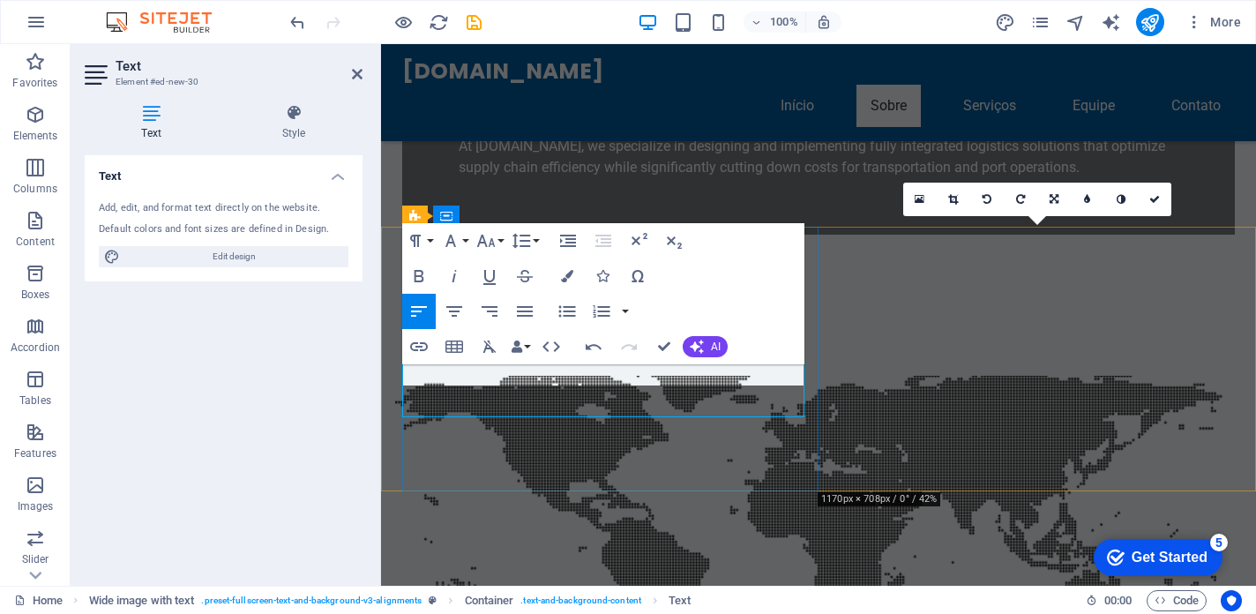
scroll to position [956, 0]
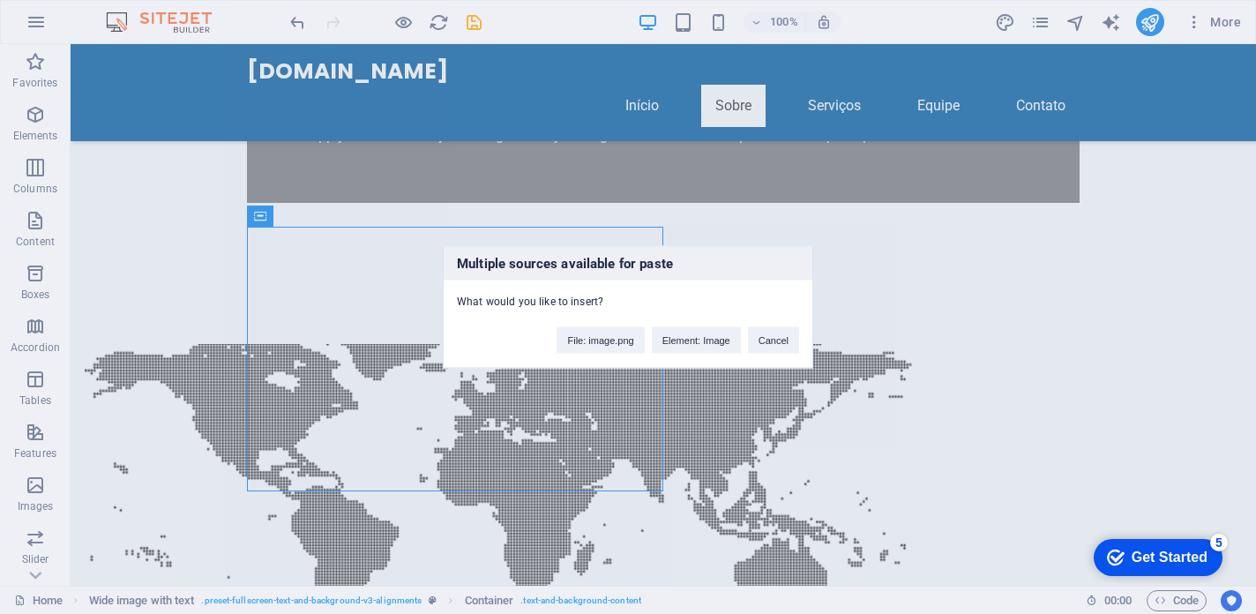
click at [593, 405] on div "Multiple sources available for paste What would you like to insert? File: image…" at bounding box center [628, 307] width 1256 height 614
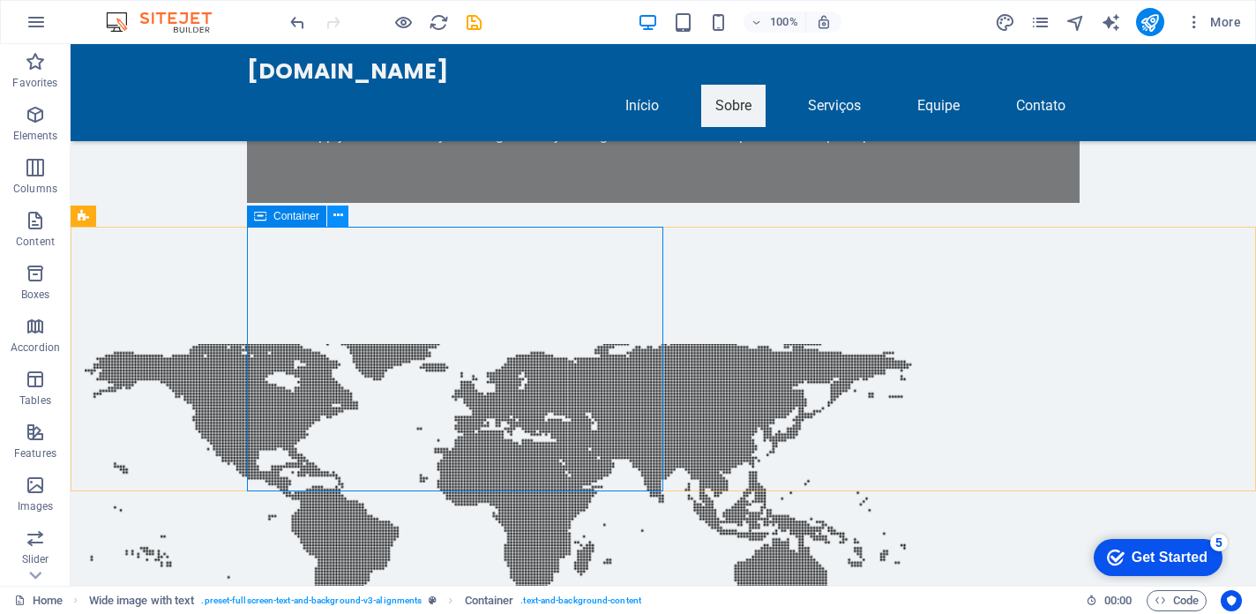
click at [335, 218] on icon at bounding box center [338, 215] width 10 height 19
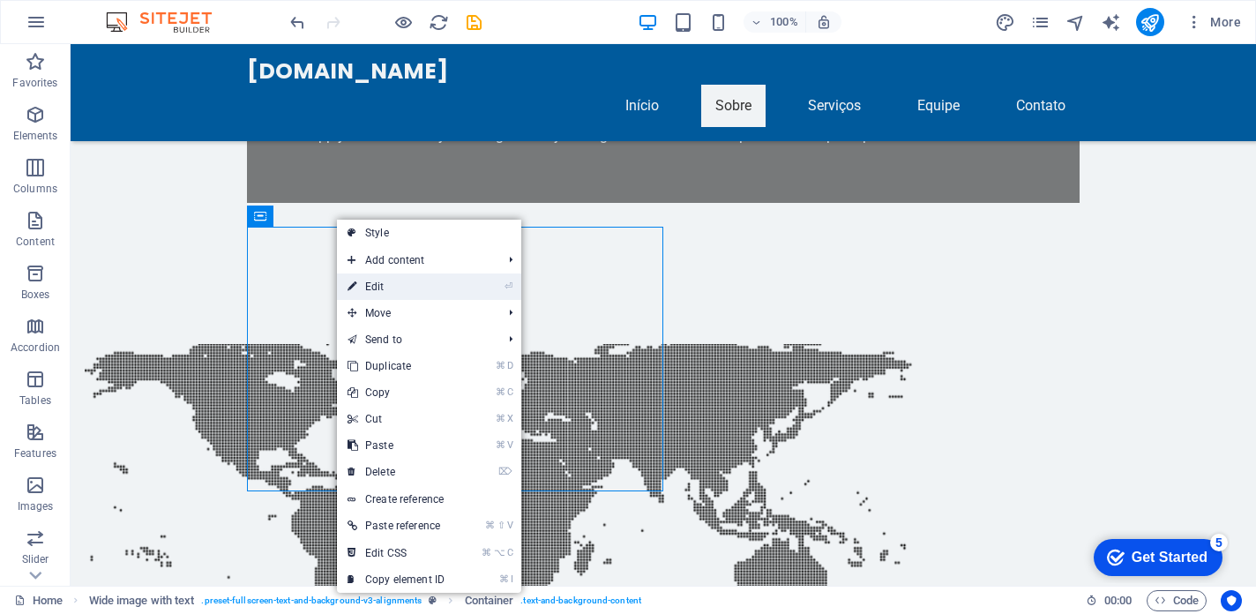
click at [401, 282] on link "⏎ Edit" at bounding box center [396, 286] width 118 height 26
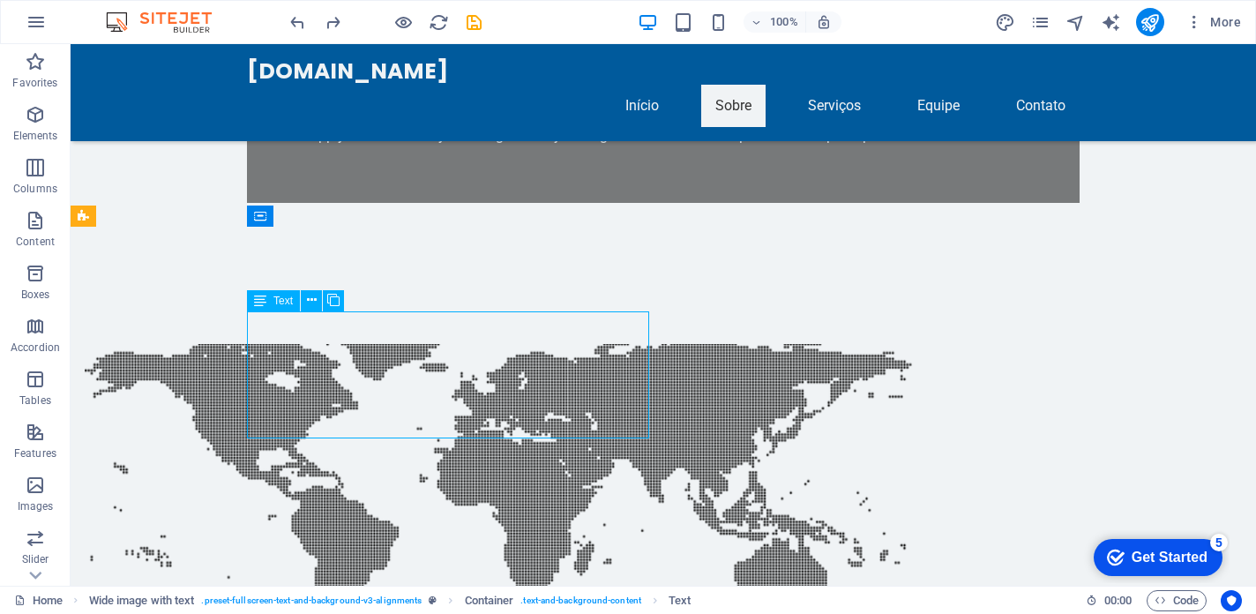
drag, startPoint x: 135, startPoint y: 321, endPoint x: 488, endPoint y: 414, distance: 364.9
drag, startPoint x: 465, startPoint y: 423, endPoint x: 312, endPoint y: 323, distance: 182.7
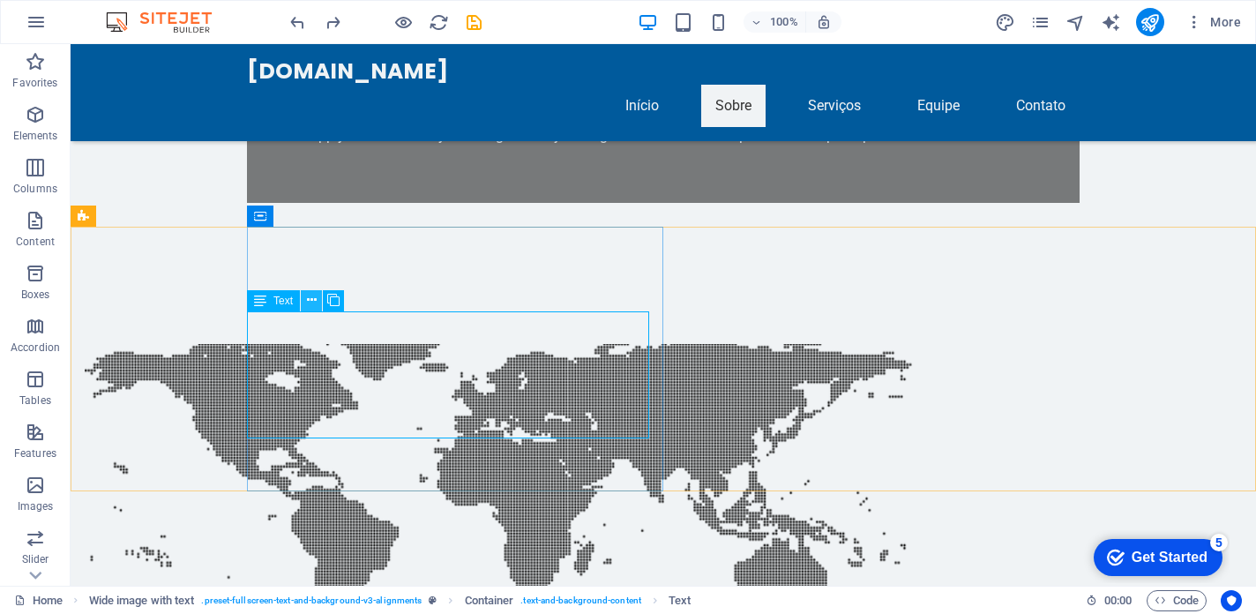
click at [310, 299] on icon at bounding box center [312, 300] width 10 height 19
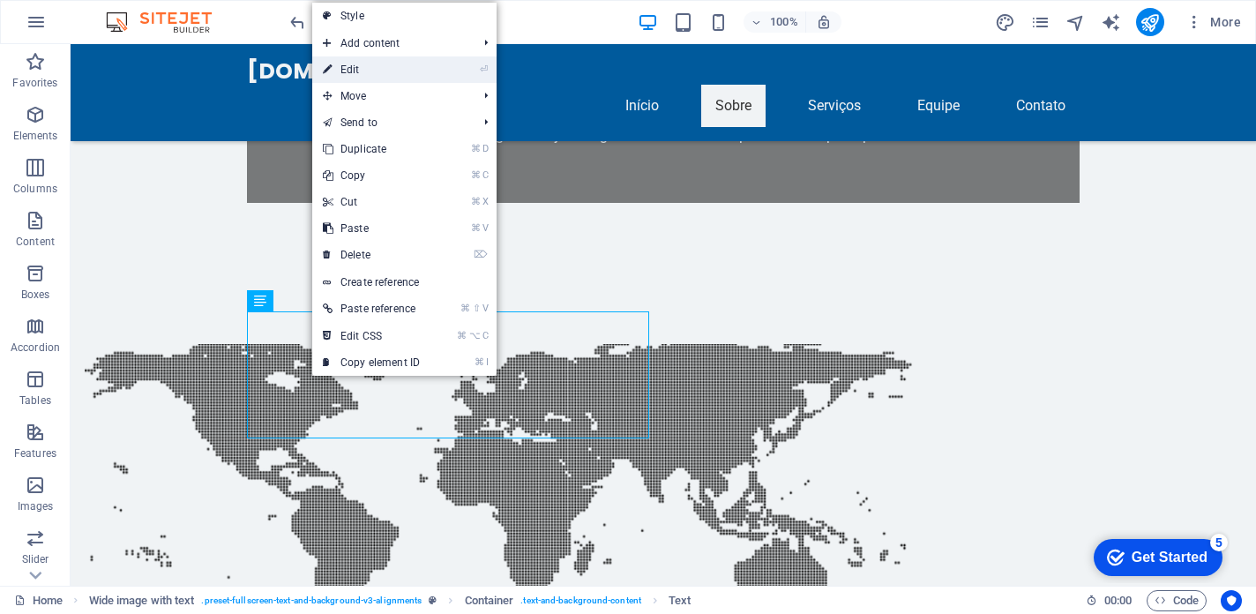
click at [408, 71] on link "⏎ Edit" at bounding box center [371, 69] width 118 height 26
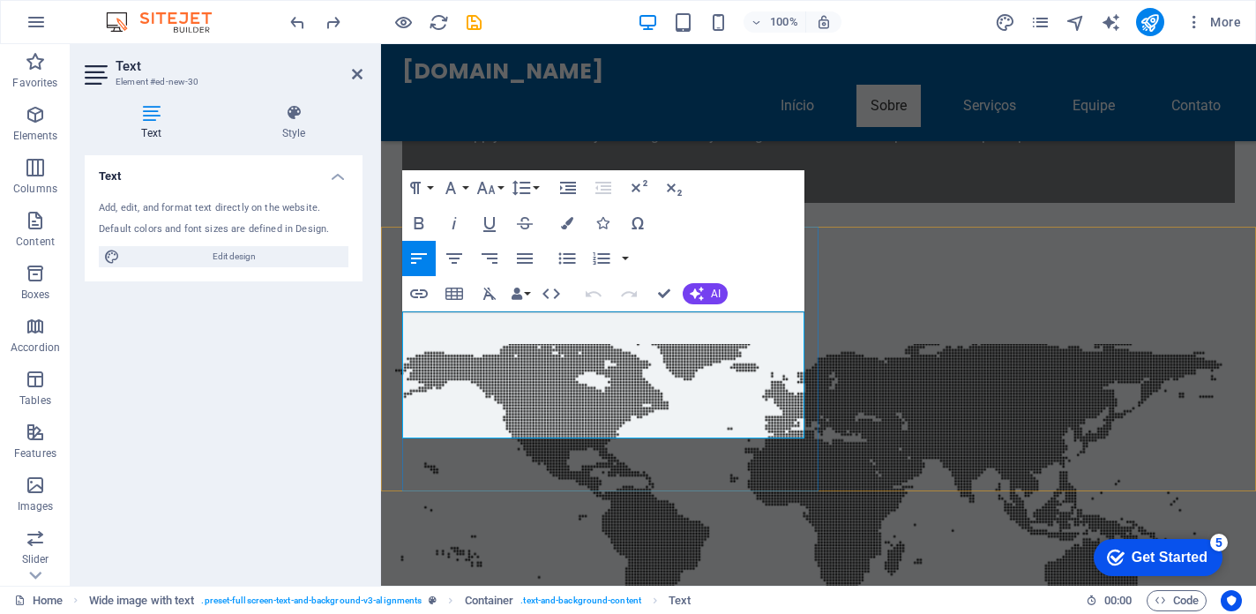
drag, startPoint x: 503, startPoint y: 423, endPoint x: 404, endPoint y: 325, distance: 139.7
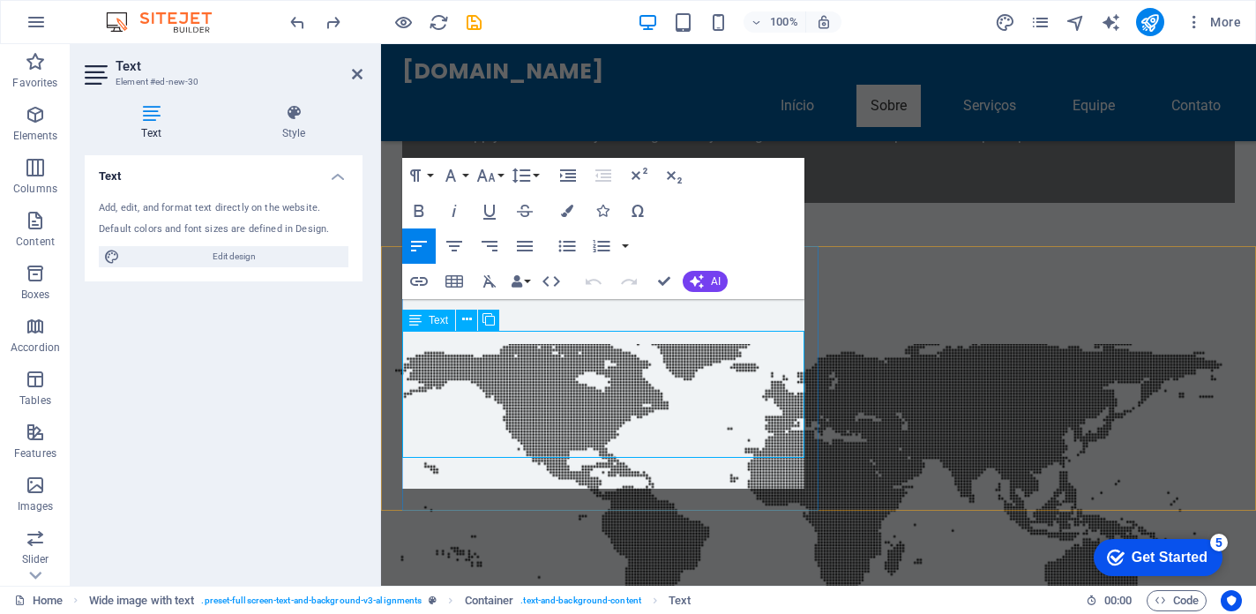
scroll to position [936, 0]
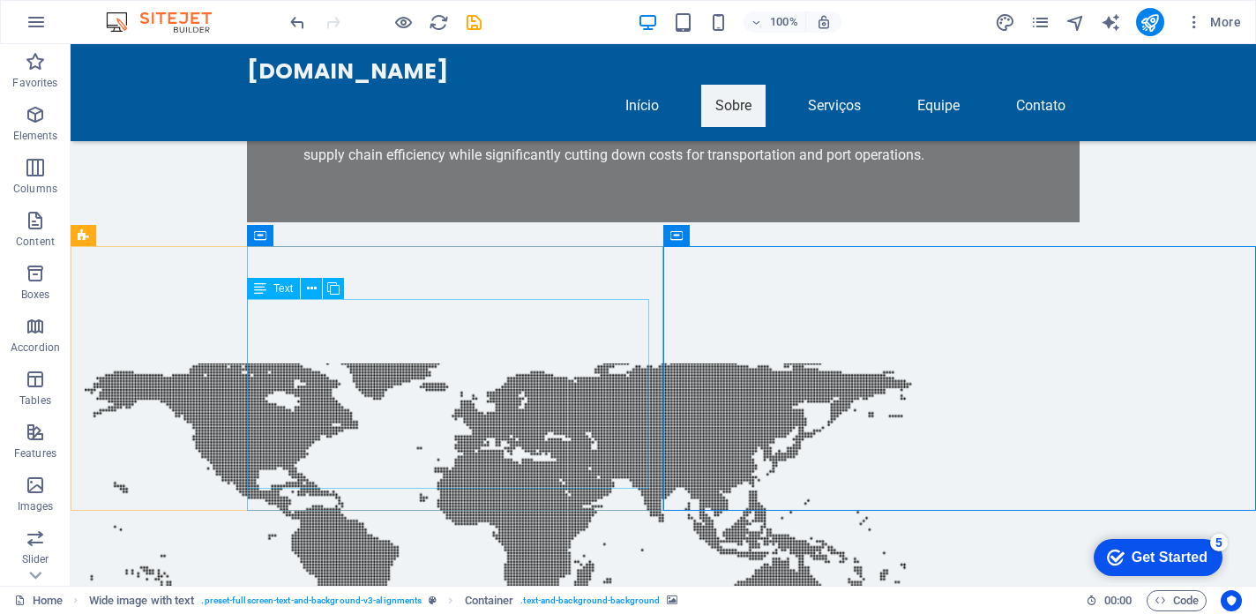
click at [348, 280] on div "Text" at bounding box center [301, 289] width 108 height 22
click at [353, 281] on div "Text" at bounding box center [301, 289] width 108 height 22
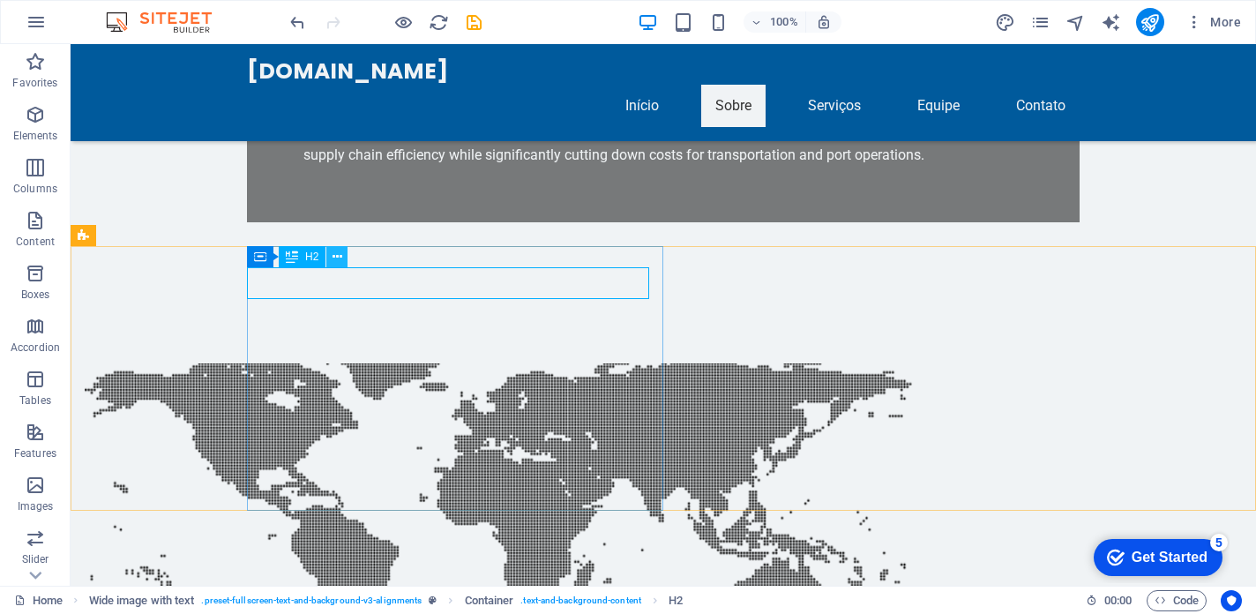
click at [328, 257] on button at bounding box center [336, 256] width 21 height 21
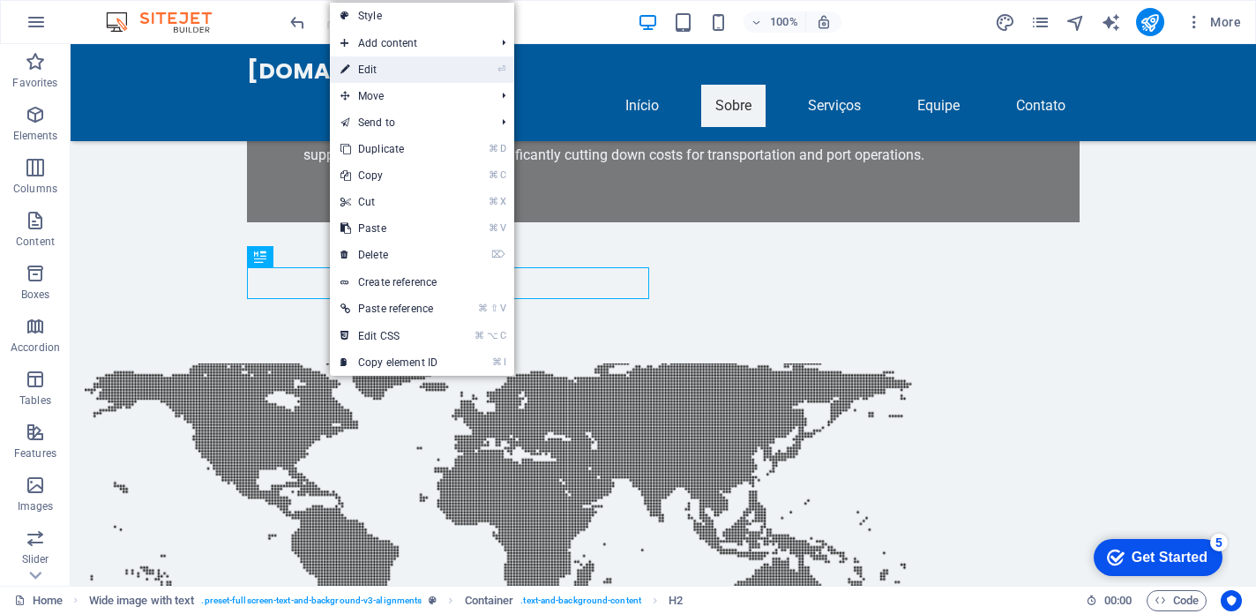
click at [376, 66] on link "⏎ Edit" at bounding box center [389, 69] width 118 height 26
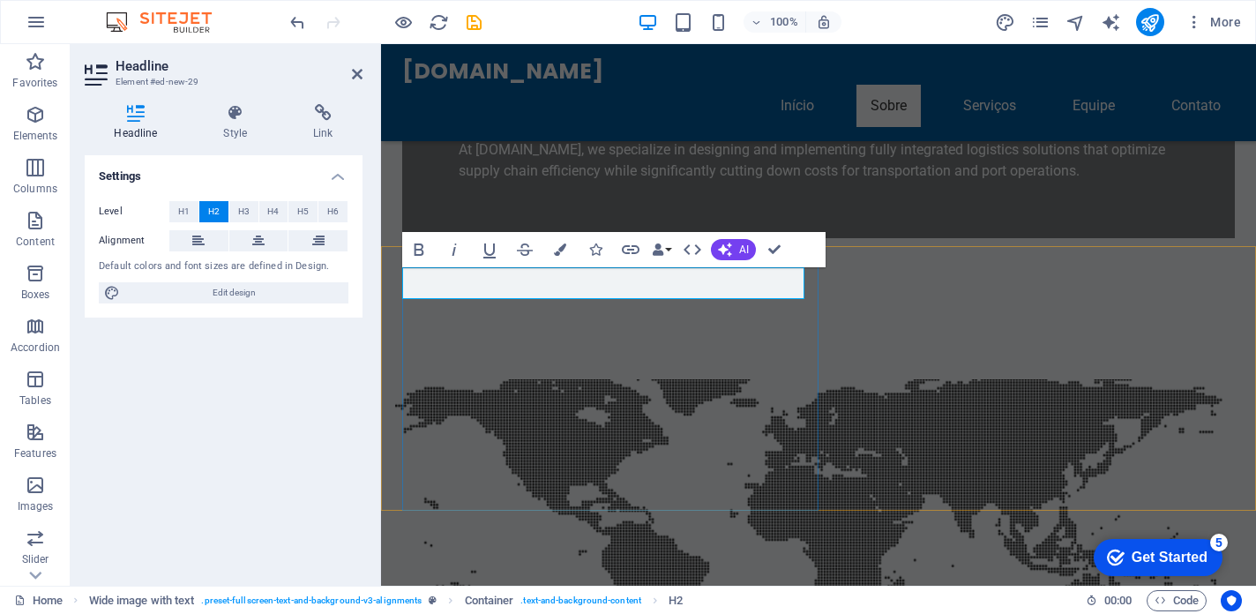
scroll to position [30, 4]
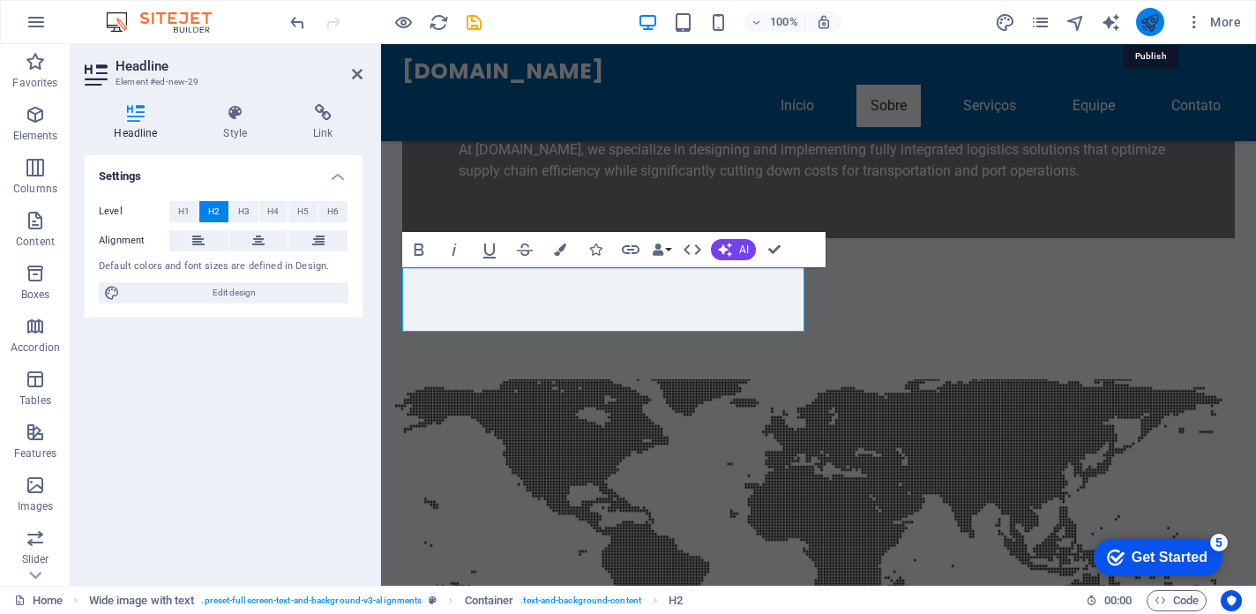
click at [1149, 26] on icon "publish" at bounding box center [1149, 22] width 20 height 20
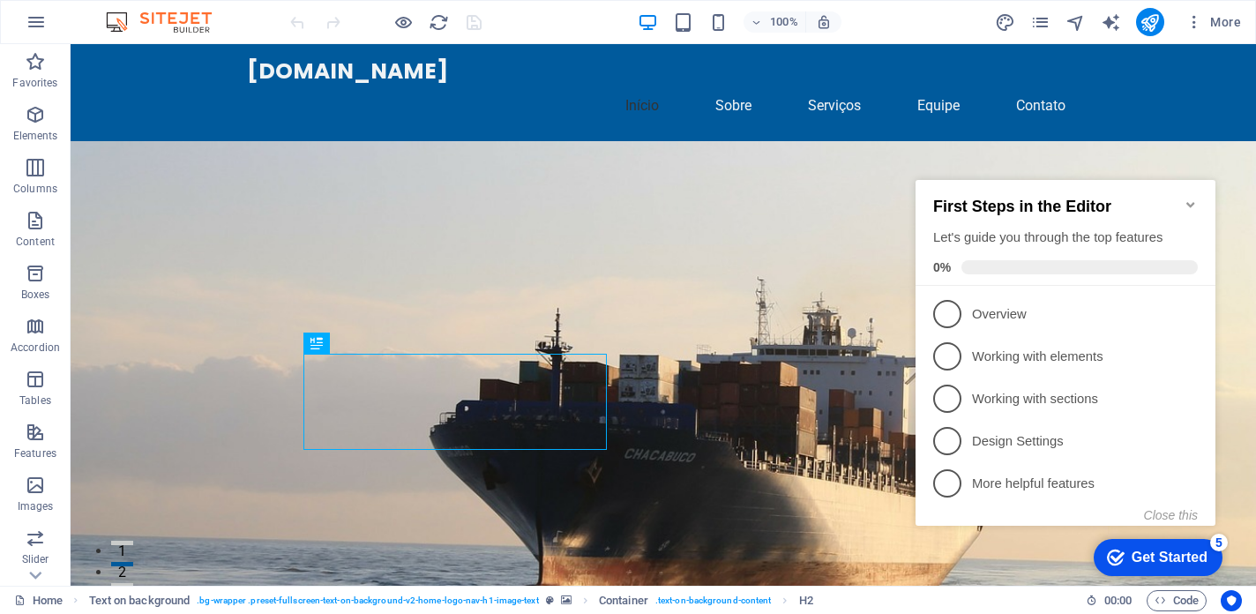
click at [1167, 560] on div "Get Started" at bounding box center [1169, 557] width 76 height 16
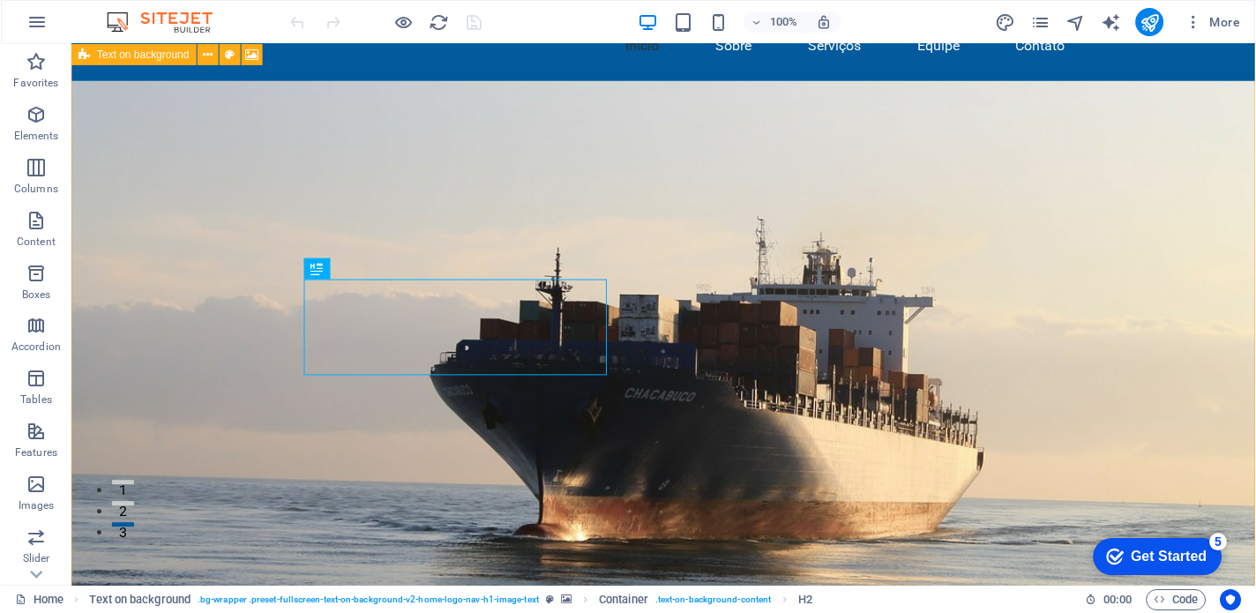
scroll to position [58, 0]
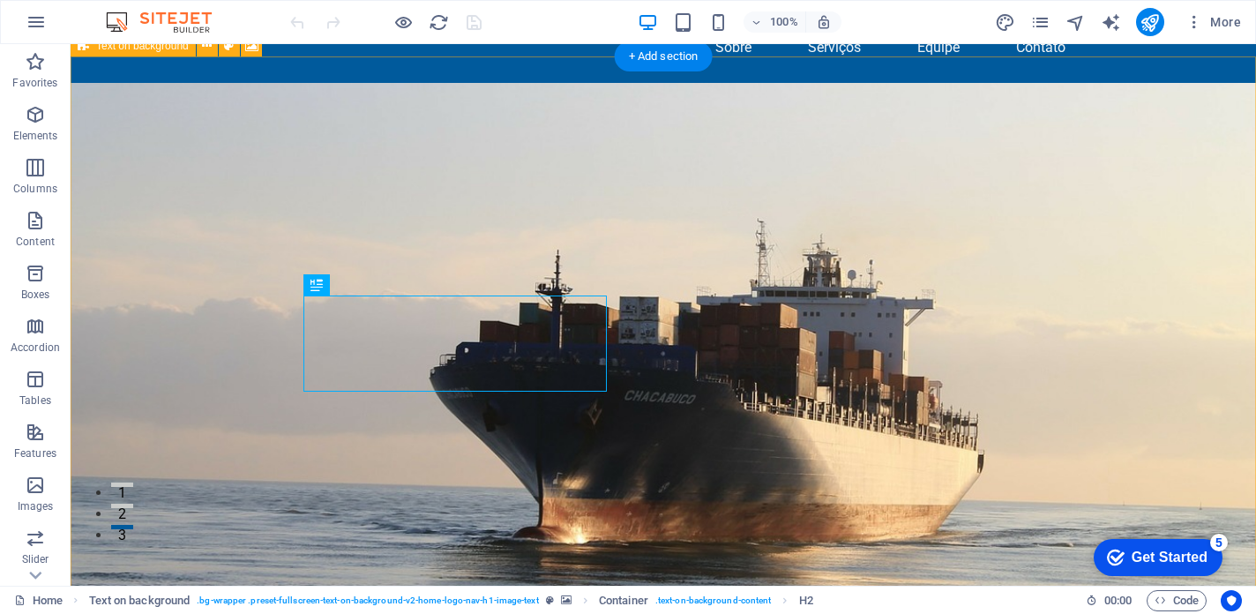
click at [1078, 419] on figure at bounding box center [663, 374] width 1185 height 582
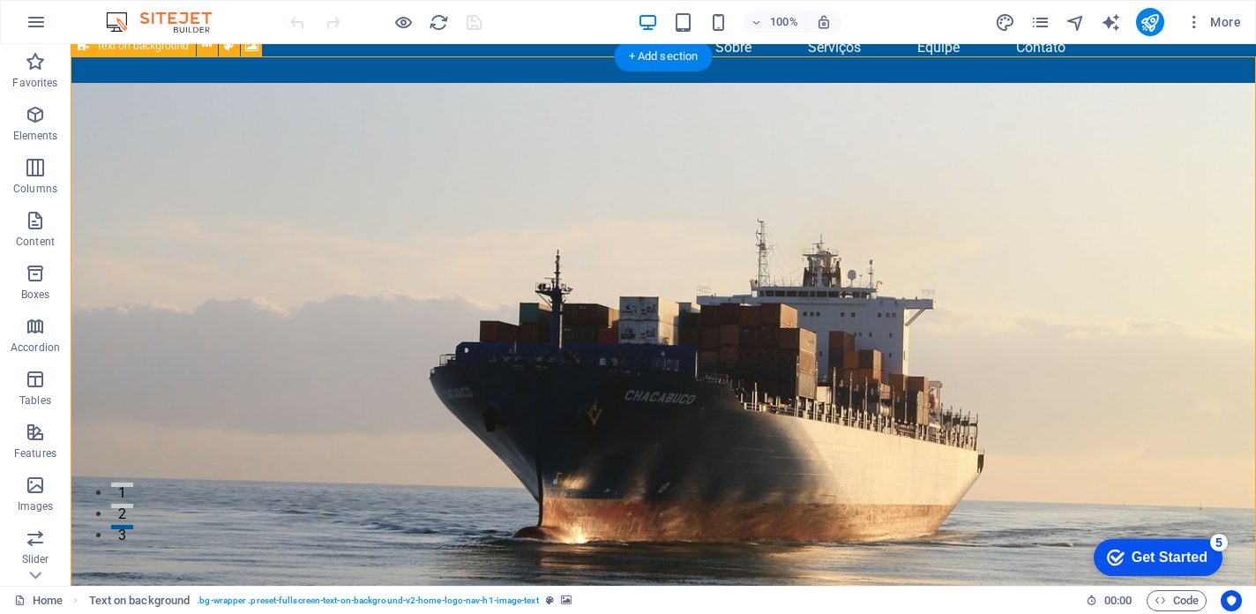
click at [955, 411] on figure at bounding box center [663, 374] width 1185 height 582
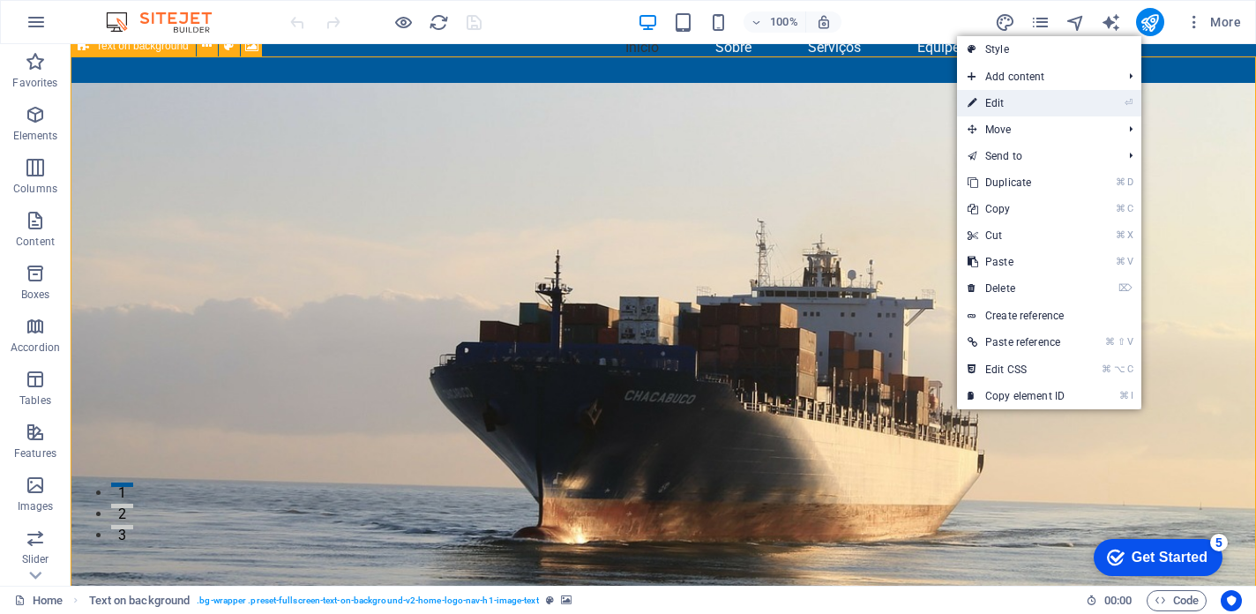
click at [1025, 102] on link "⏎ Edit" at bounding box center [1016, 103] width 118 height 26
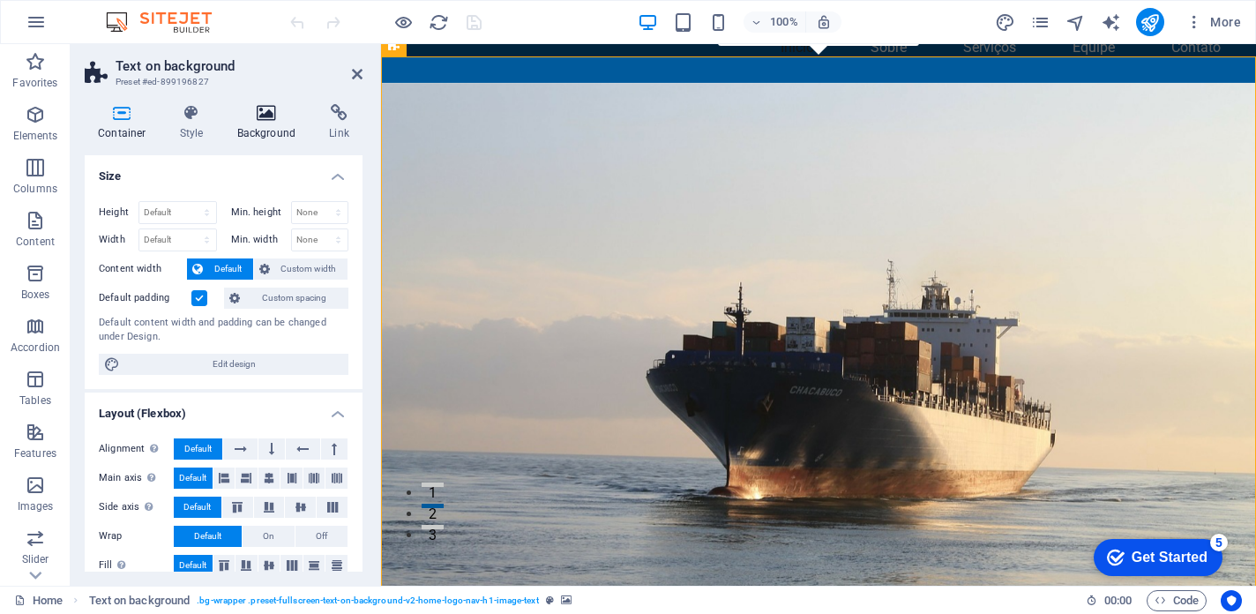
click at [265, 114] on icon at bounding box center [267, 113] width 86 height 18
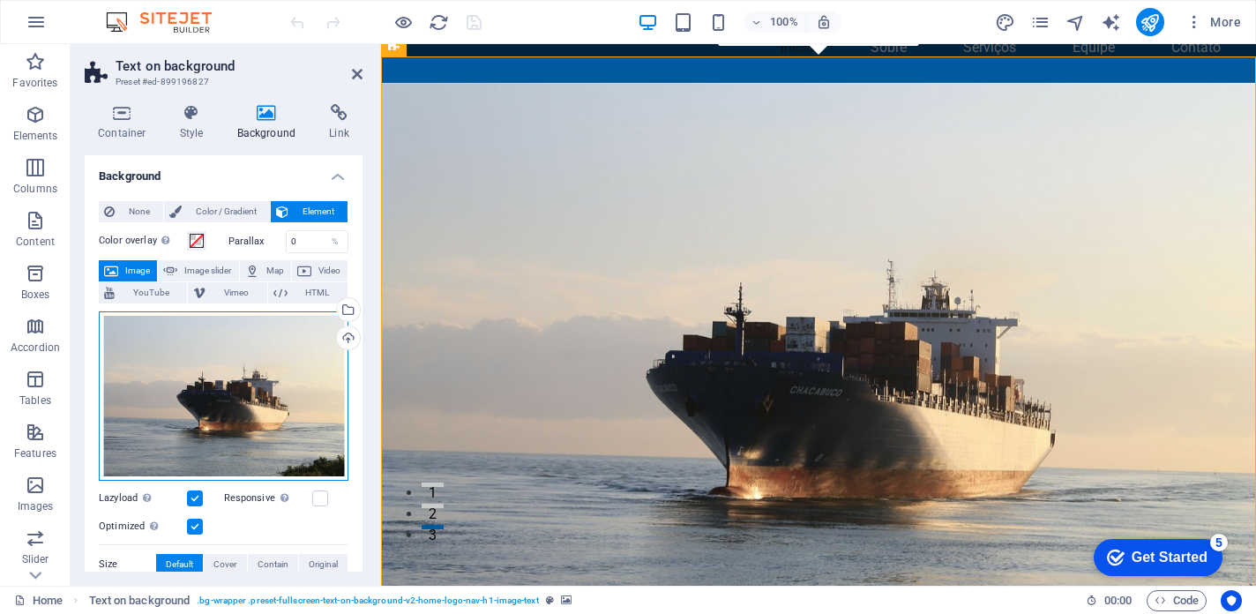
click at [276, 400] on div "Drag files here, click to choose files or select files from Files or our free s…" at bounding box center [224, 395] width 250 height 169
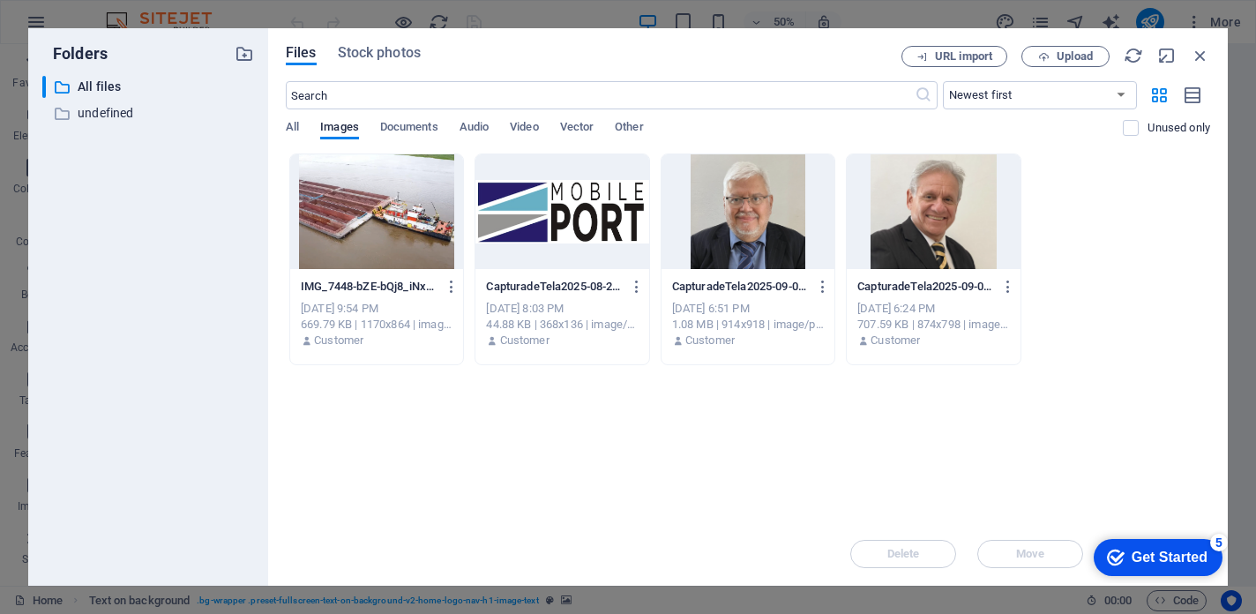
click at [453, 459] on div "Drop files here to upload them instantly IMG_7448-bZE-bQj8_iNxdfCekzRsYQ.JPG IM…" at bounding box center [748, 337] width 924 height 369
click at [1148, 559] on div "Get Started" at bounding box center [1169, 557] width 76 height 16
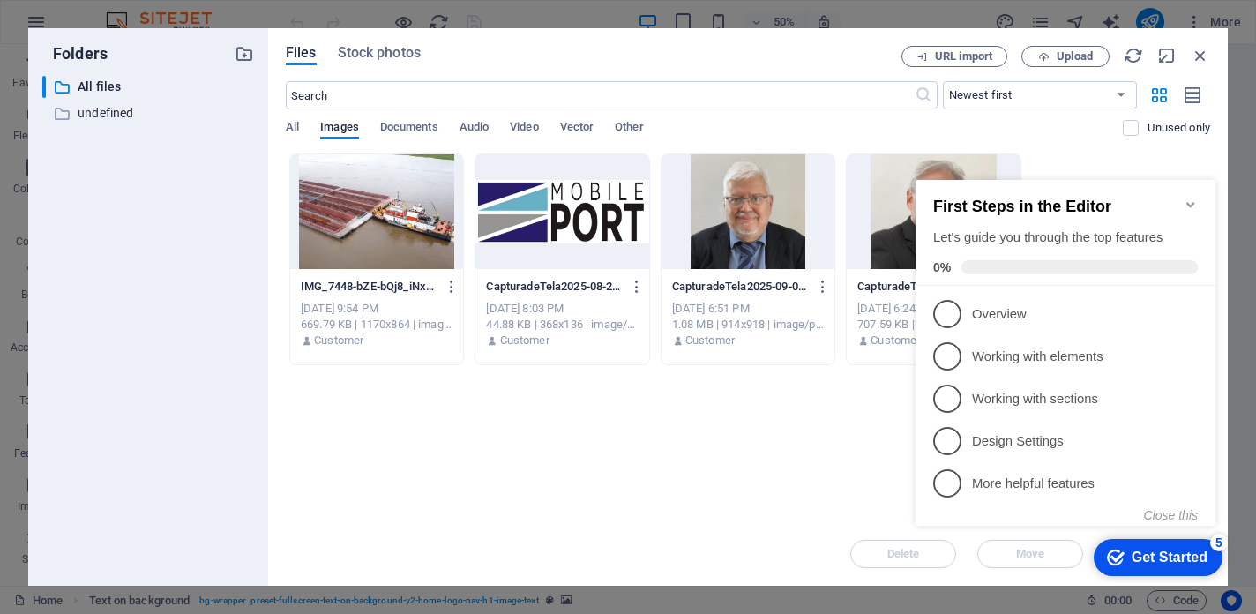
click at [1193, 198] on icon "Minimize checklist" at bounding box center [1190, 205] width 14 height 14
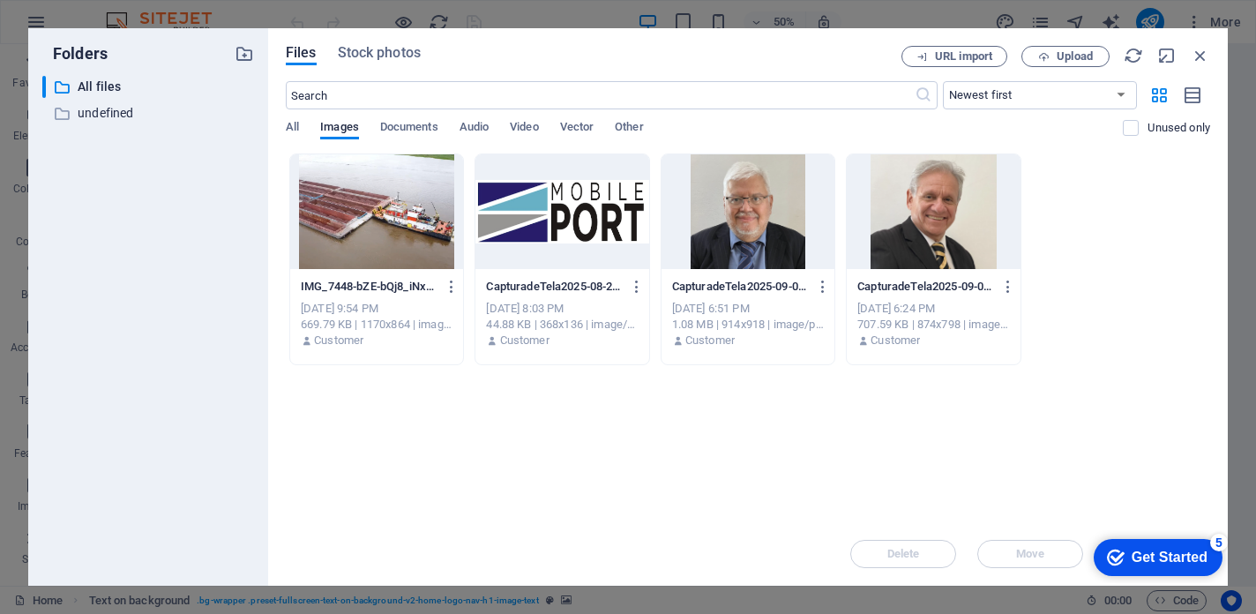
click html "checkmark Get Started 5 First Steps in the Editor Let's guide you through the t…"
click at [221, 13] on div "Folders ​ All files All files ​ undefined undefined Files Stock photos URL impo…" at bounding box center [628, 307] width 1256 height 614
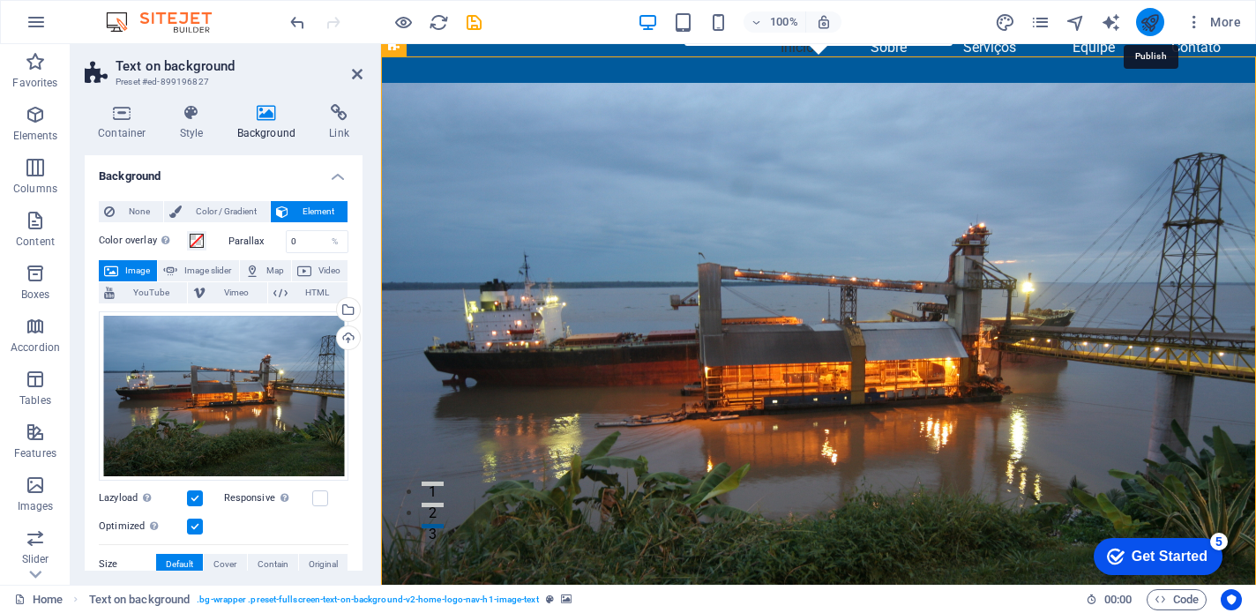
click at [1157, 16] on icon "publish" at bounding box center [1149, 22] width 20 height 20
